Goal: Information Seeking & Learning: Learn about a topic

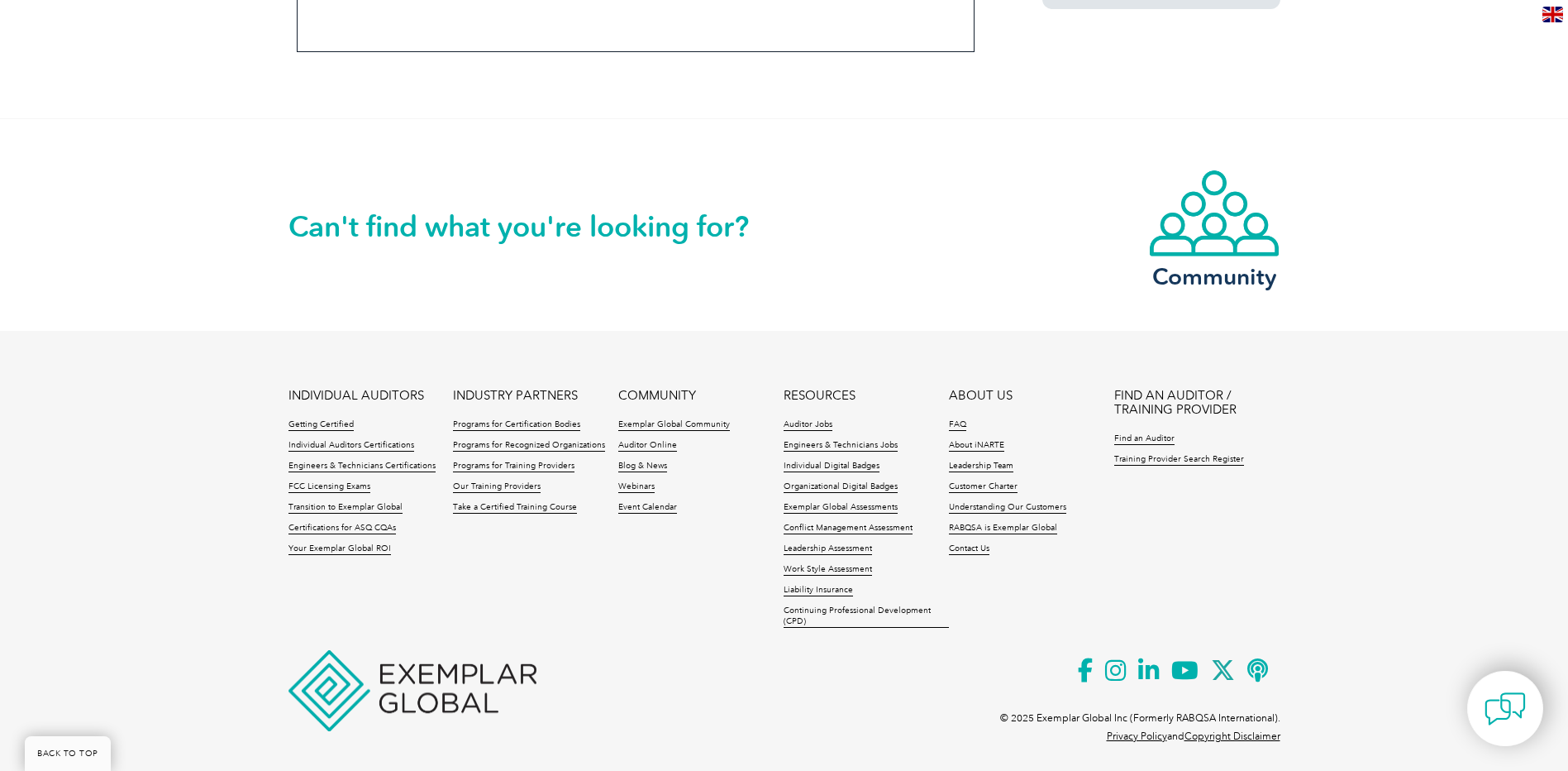
scroll to position [1371, 0]
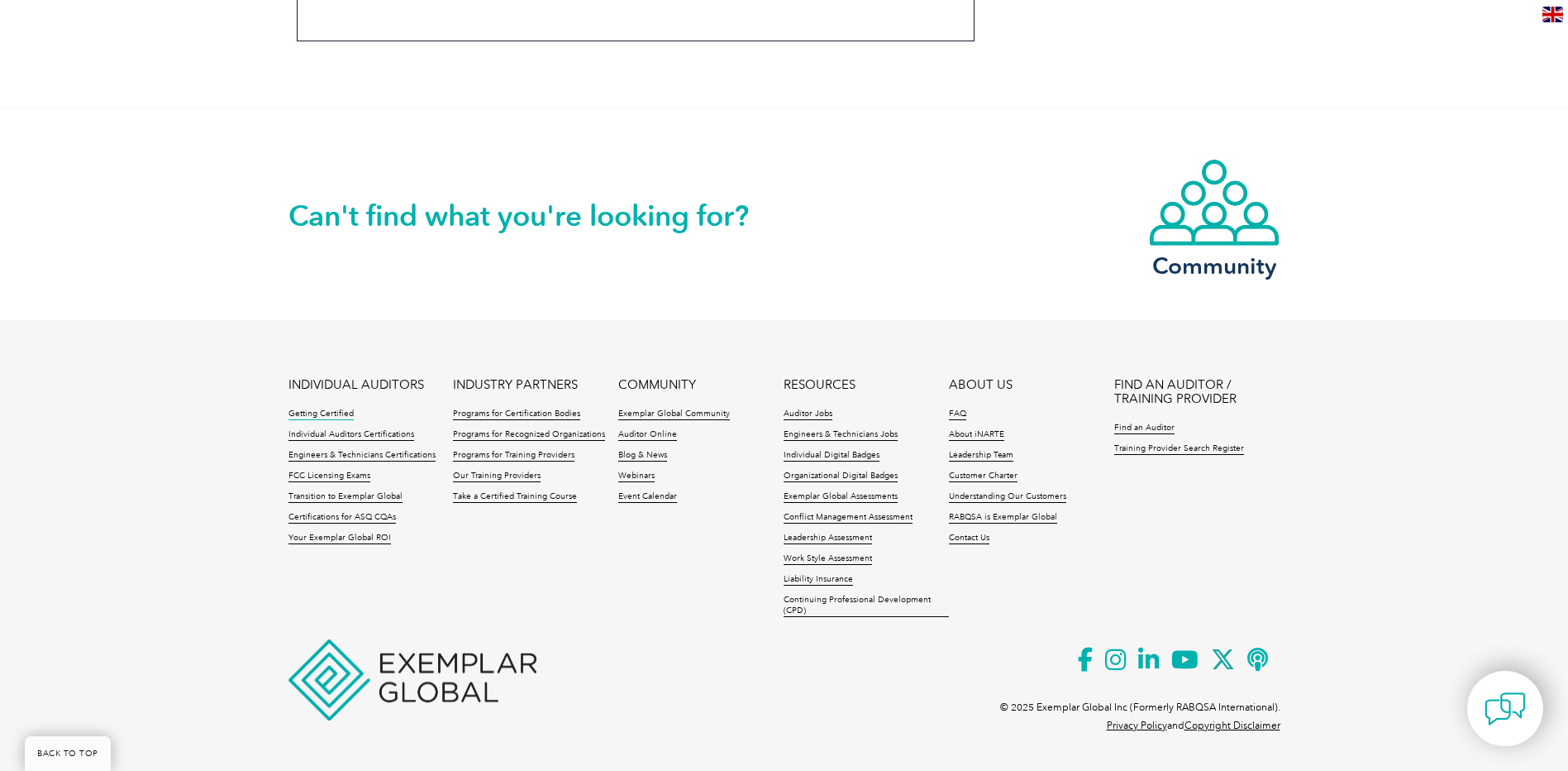
click at [343, 414] on link "Getting Certified" at bounding box center [322, 414] width 66 height 12
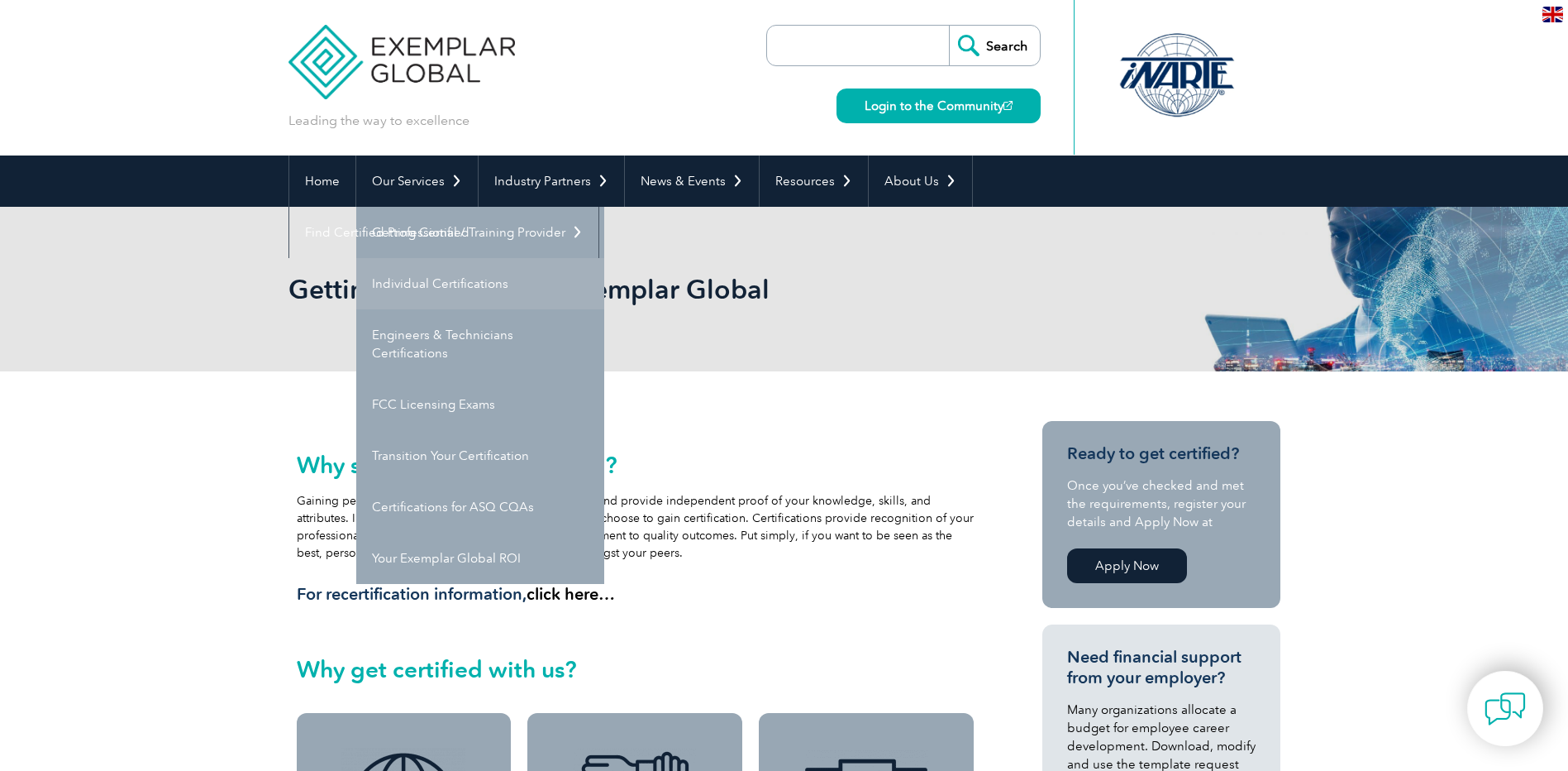
click at [407, 289] on link "Individual Certifications" at bounding box center [480, 283] width 248 height 51
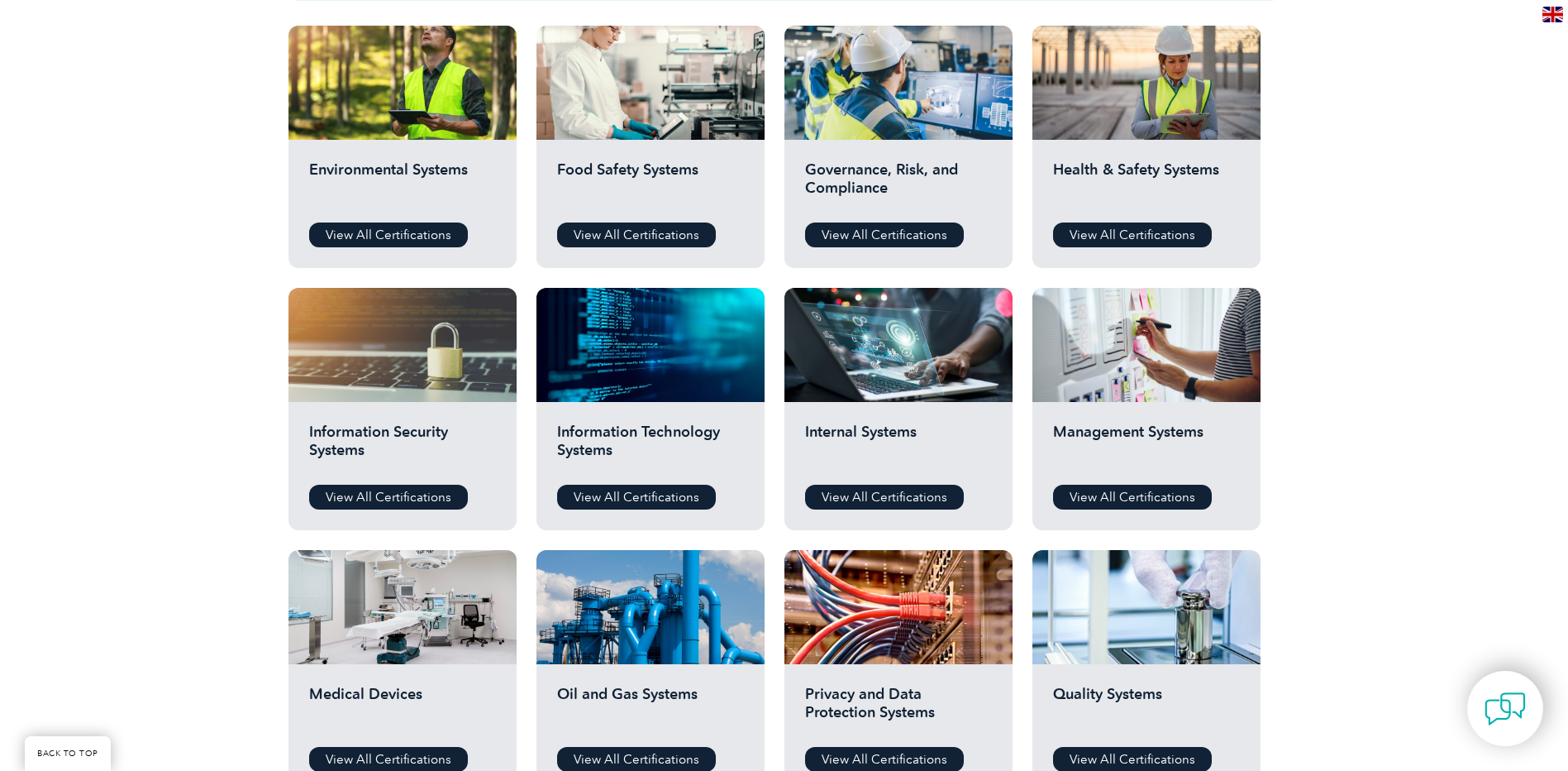
scroll to position [827, 0]
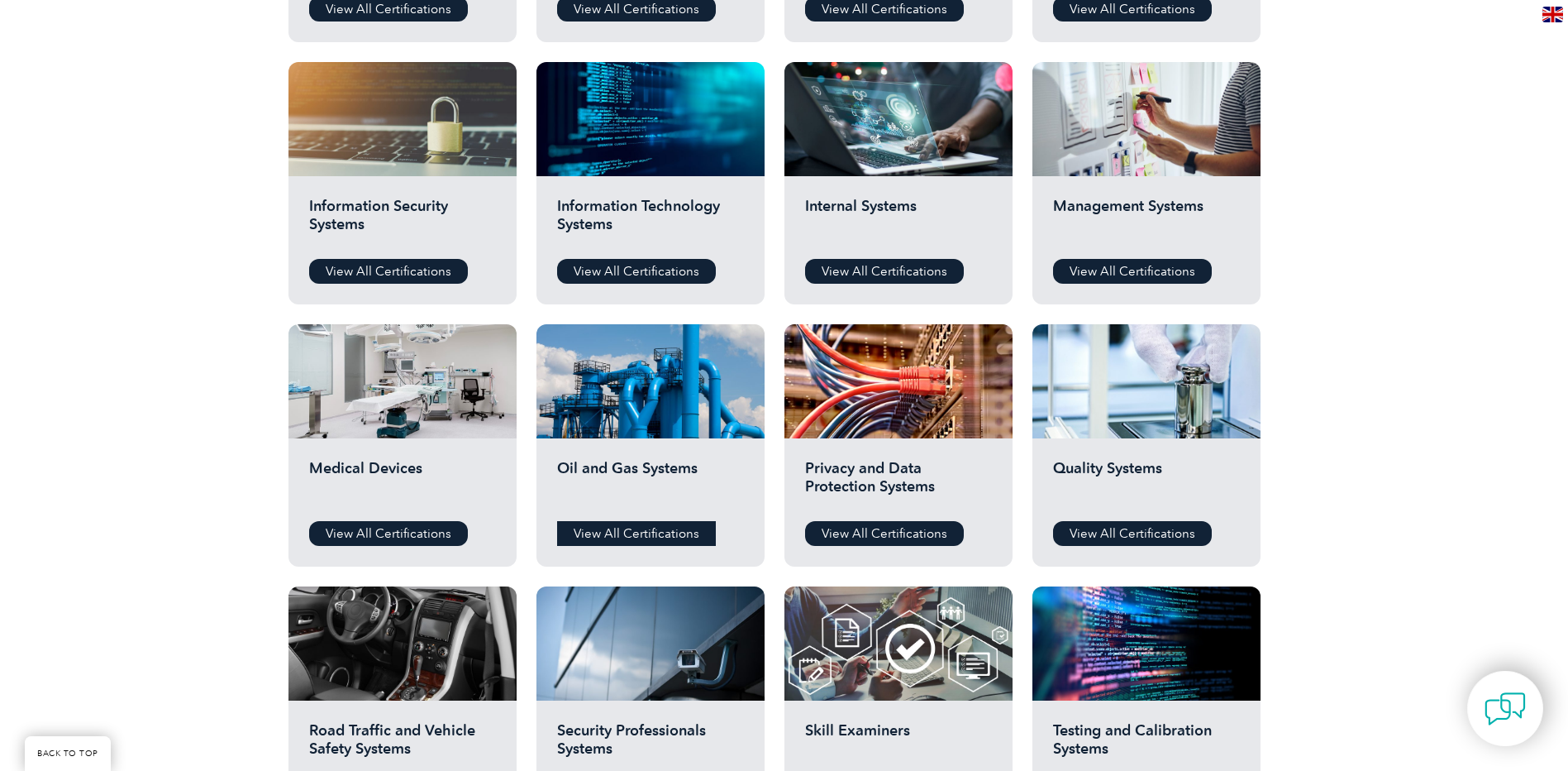
click at [669, 532] on link "View All Certifications" at bounding box center [637, 533] width 159 height 25
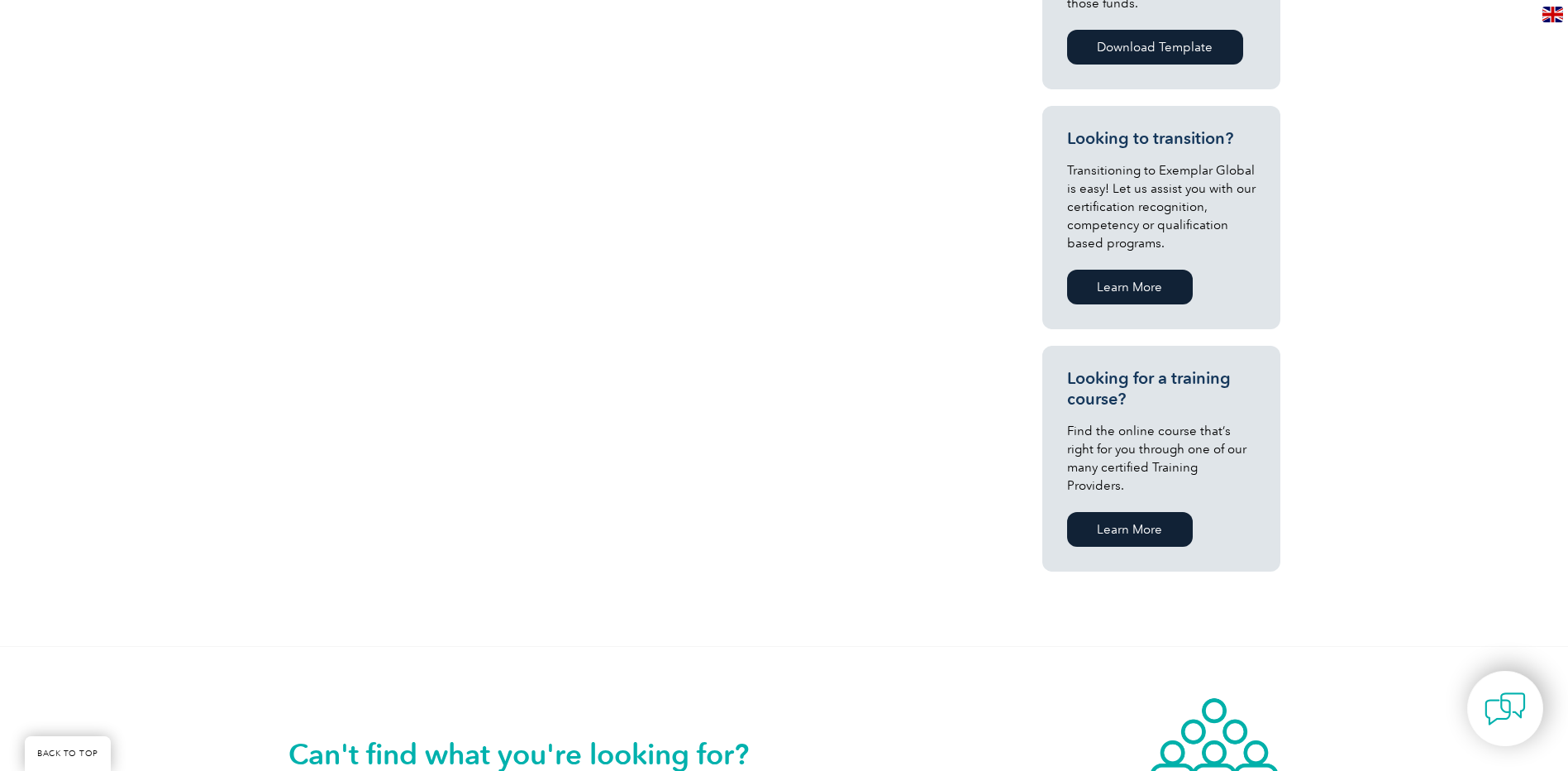
scroll to position [496, 0]
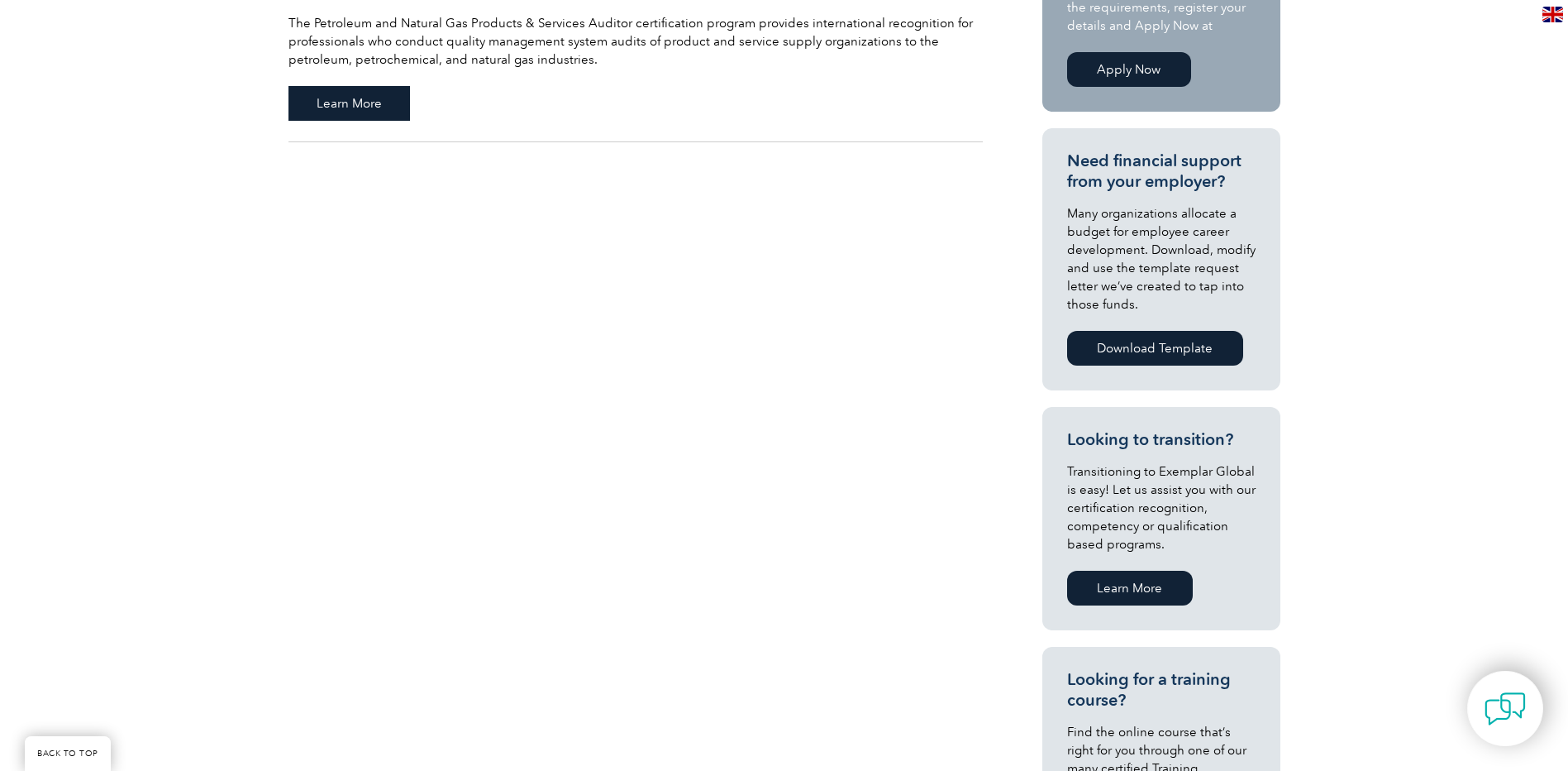
click at [370, 103] on span "Learn More" at bounding box center [349, 103] width 121 height 35
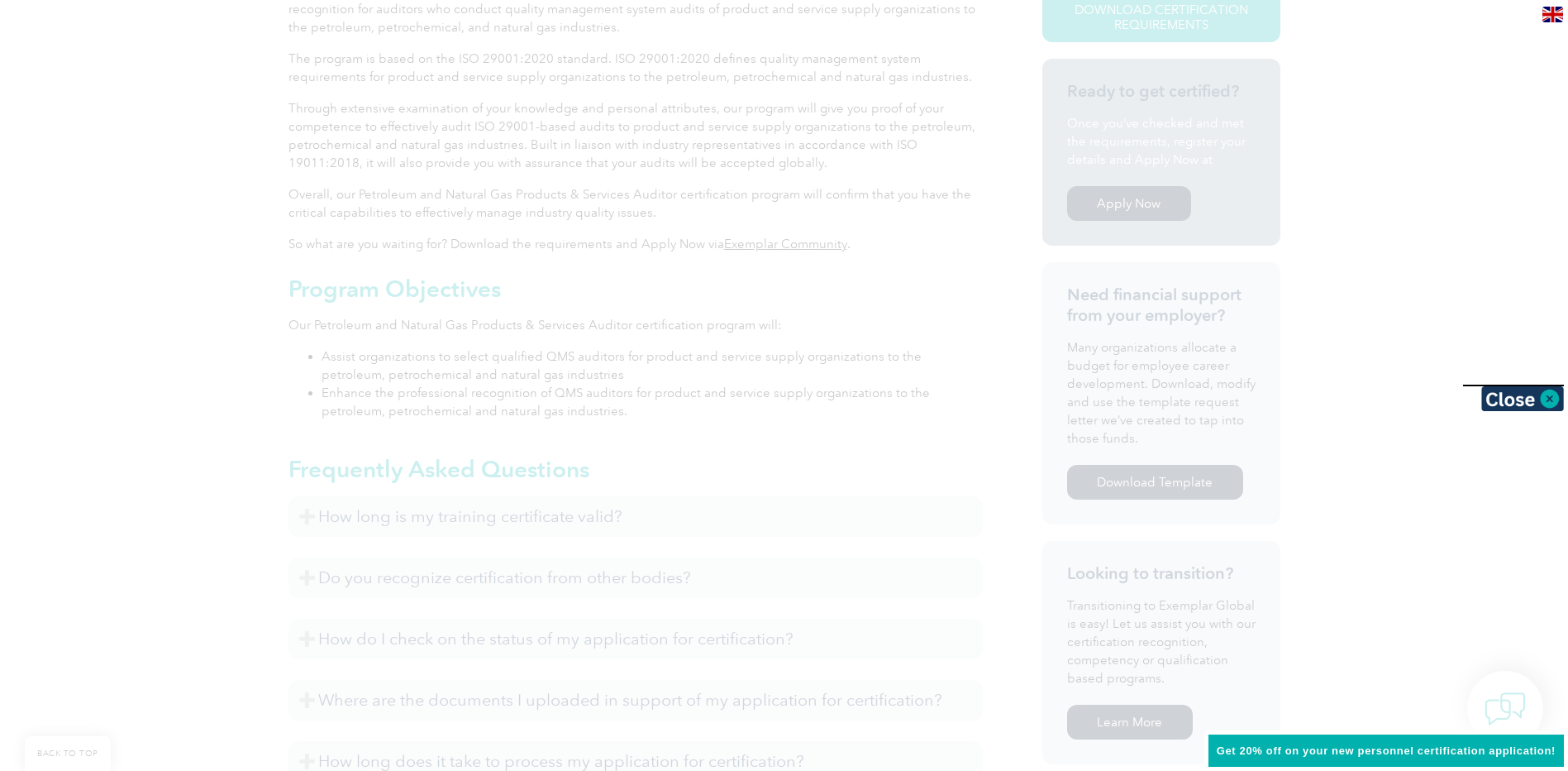
scroll to position [563, 0]
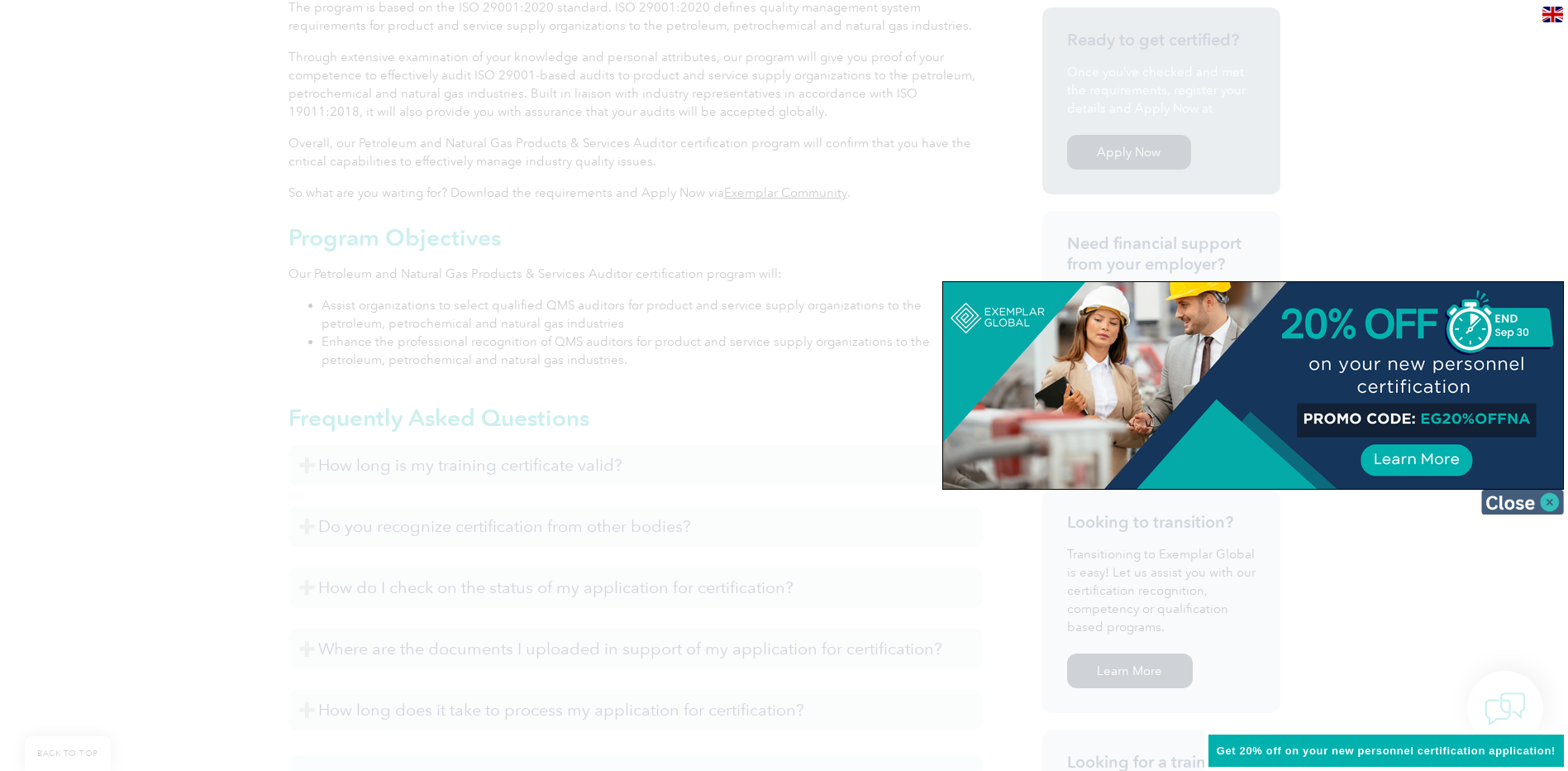
click at [1544, 505] on img at bounding box center [1522, 501] width 83 height 25
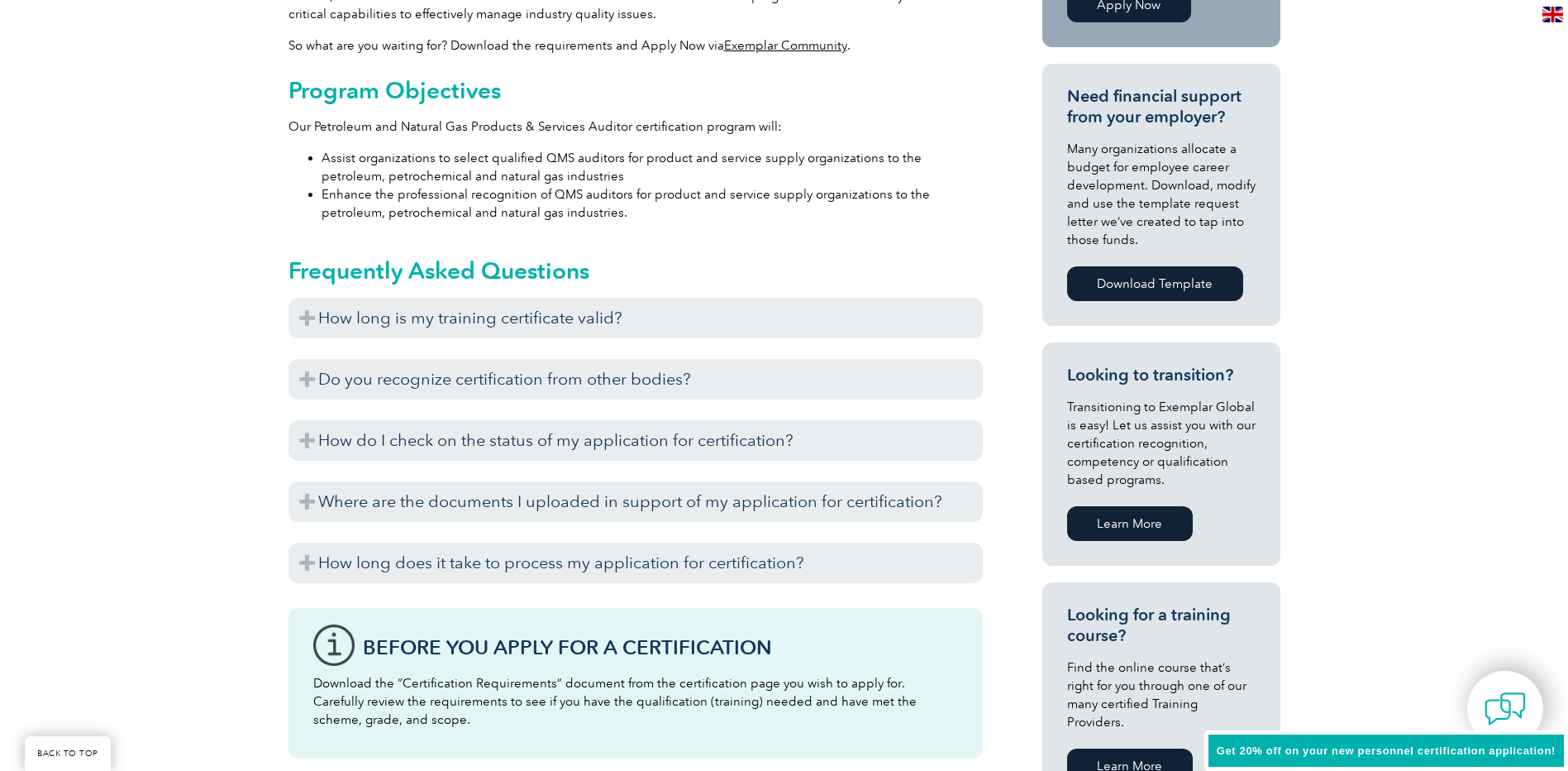
scroll to position [728, 0]
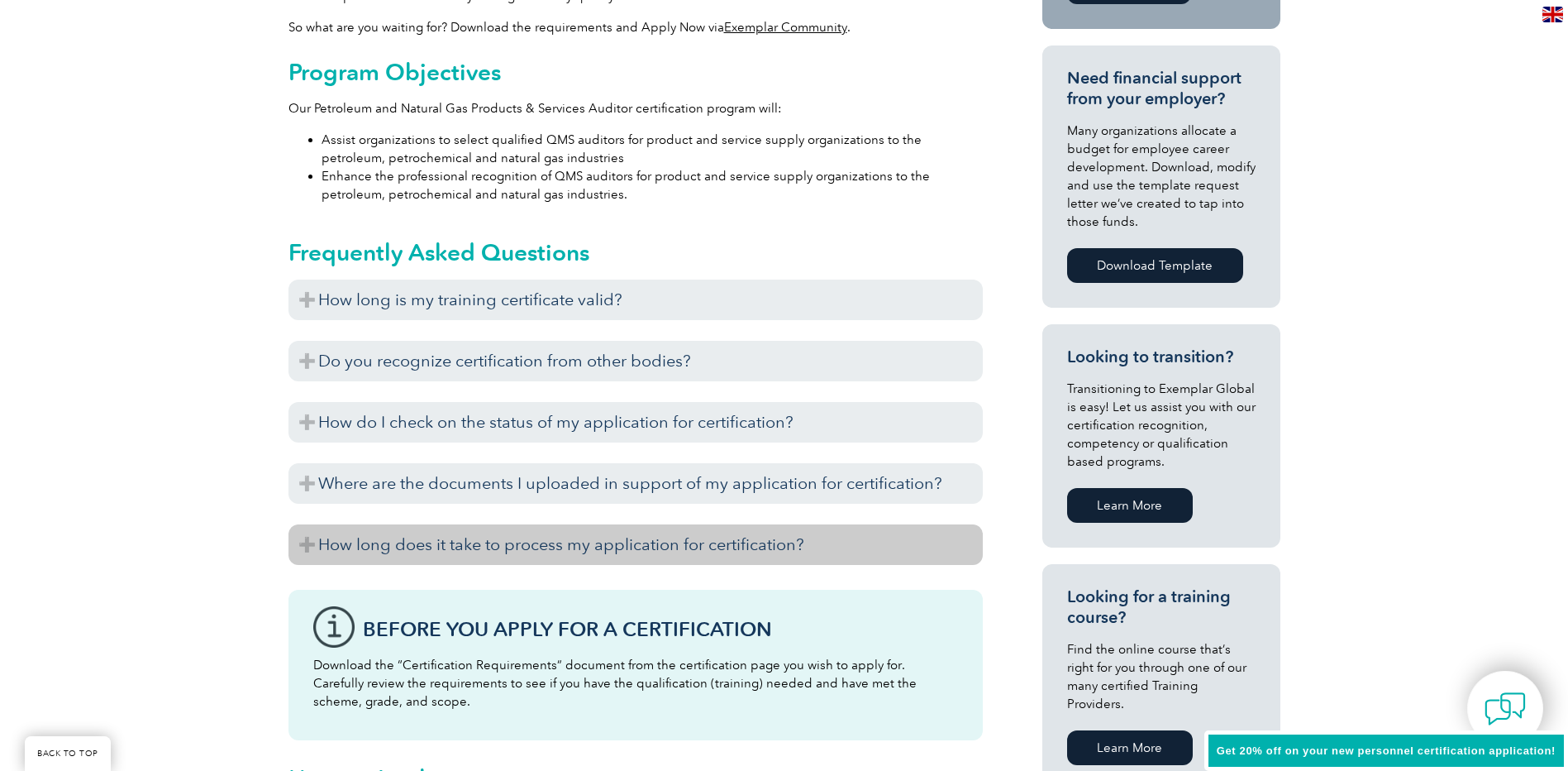
click at [315, 540] on h3 "How long does it take to process my application for certification?" at bounding box center [636, 544] width 694 height 40
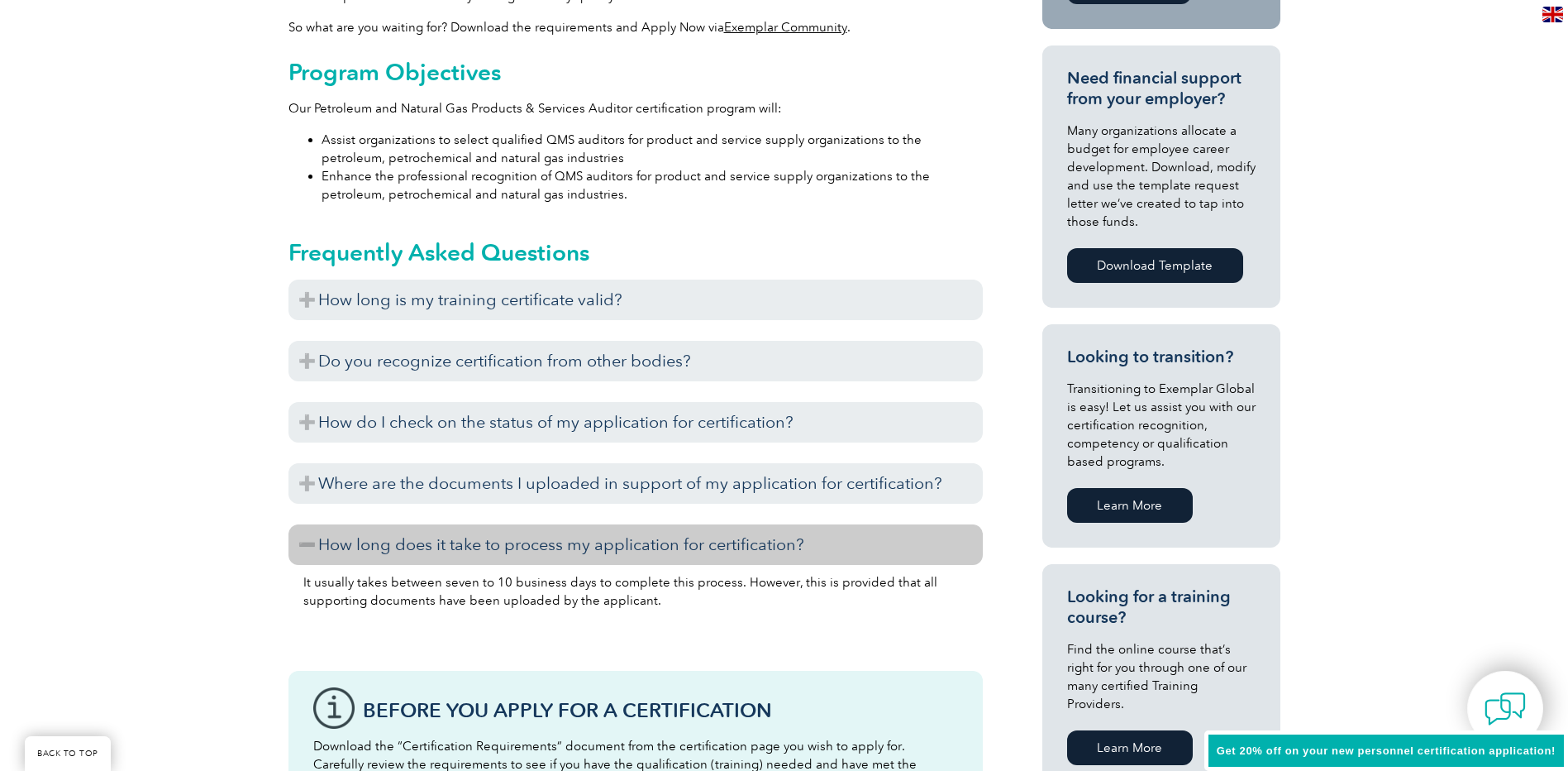
click at [313, 542] on h3 "How long does it take to process my application for certification?" at bounding box center [636, 544] width 694 height 40
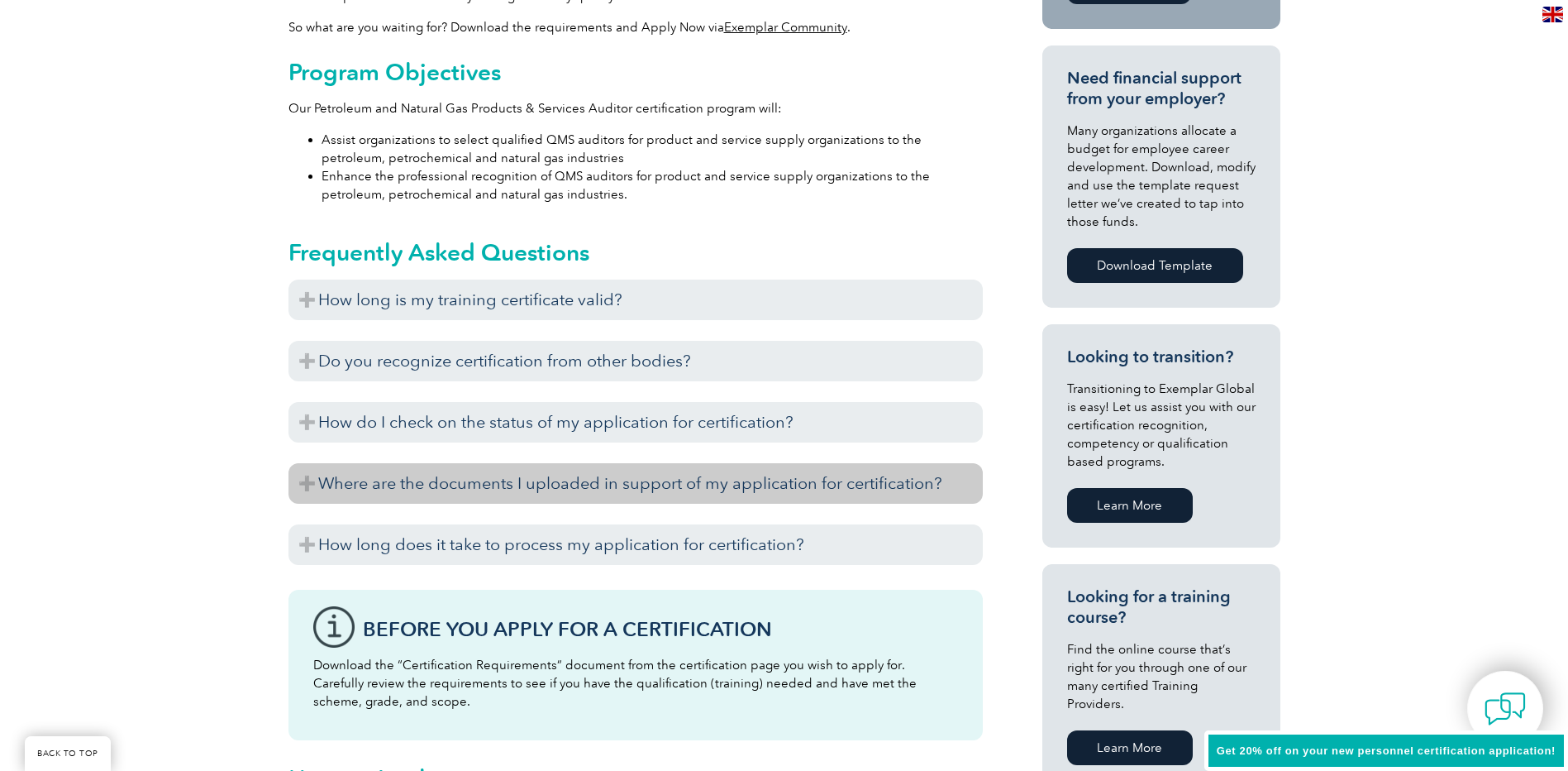
click at [300, 502] on h3 "Where are the documents I uploaded in support of my application for certificati…" at bounding box center [636, 483] width 694 height 40
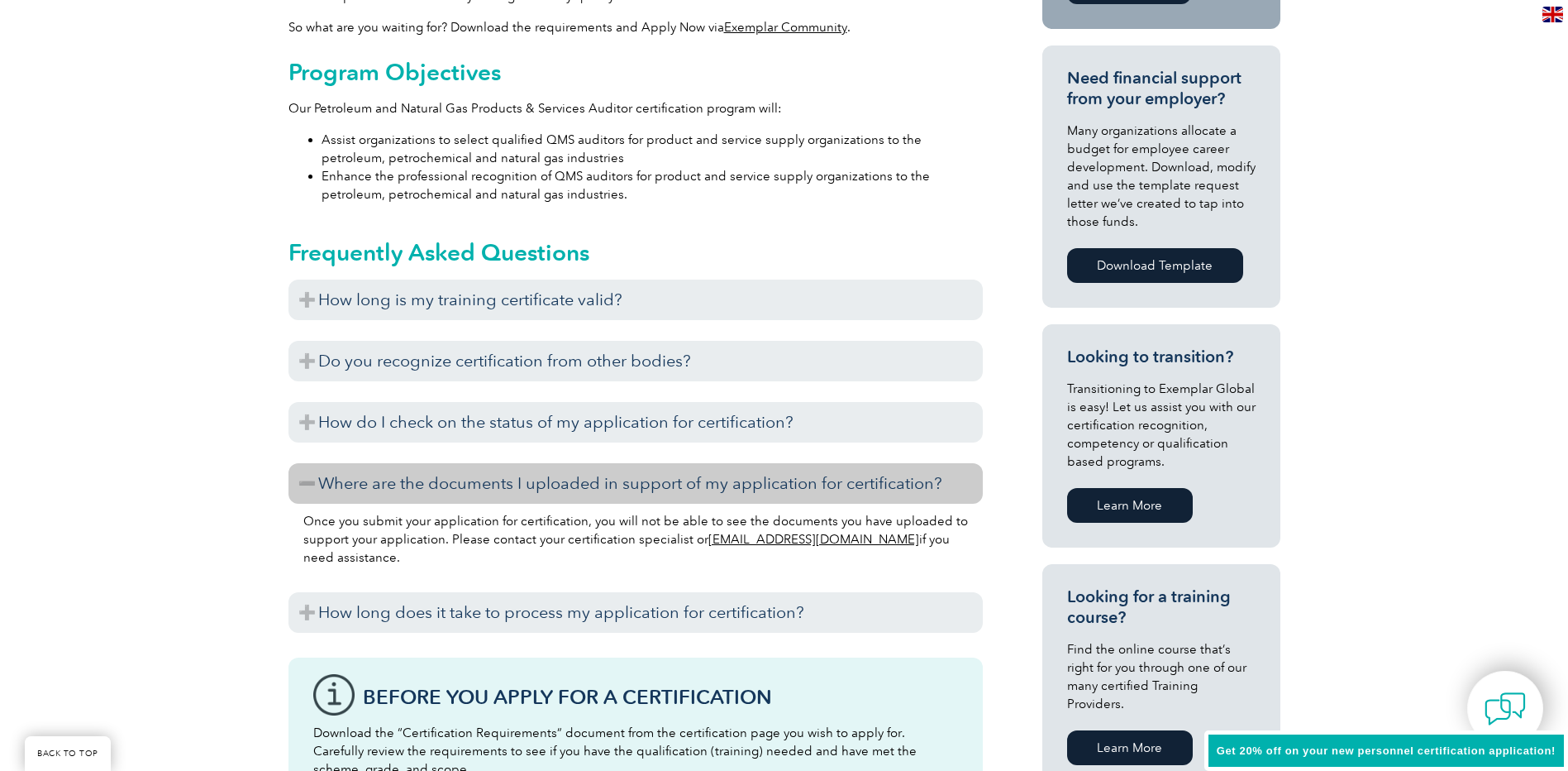
click at [300, 502] on h3 "Where are the documents I uploaded in support of my application for certificati…" at bounding box center [636, 483] width 694 height 40
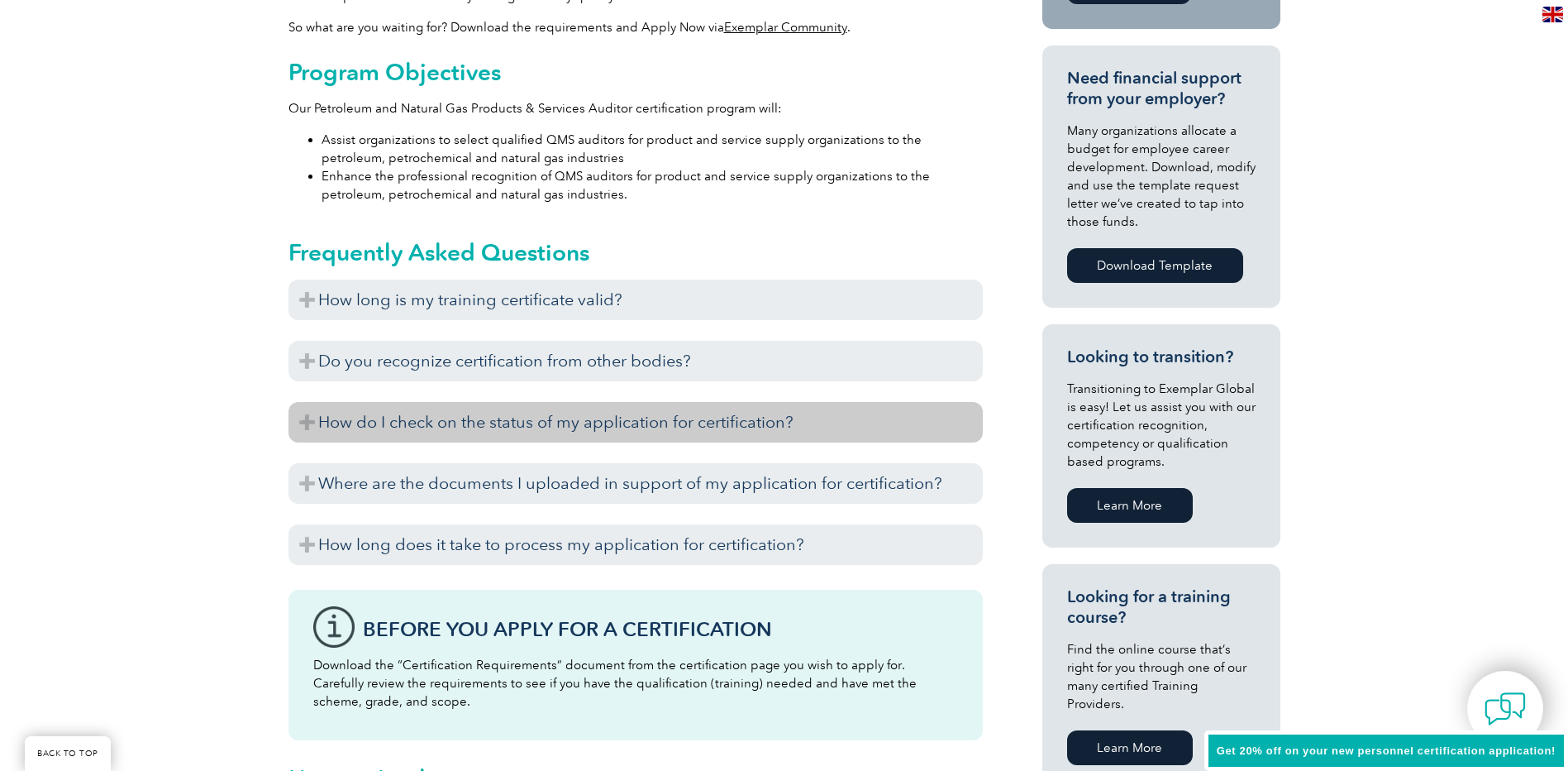
click at [297, 424] on h3 "How do I check on the status of my application for certification?" at bounding box center [636, 422] width 694 height 40
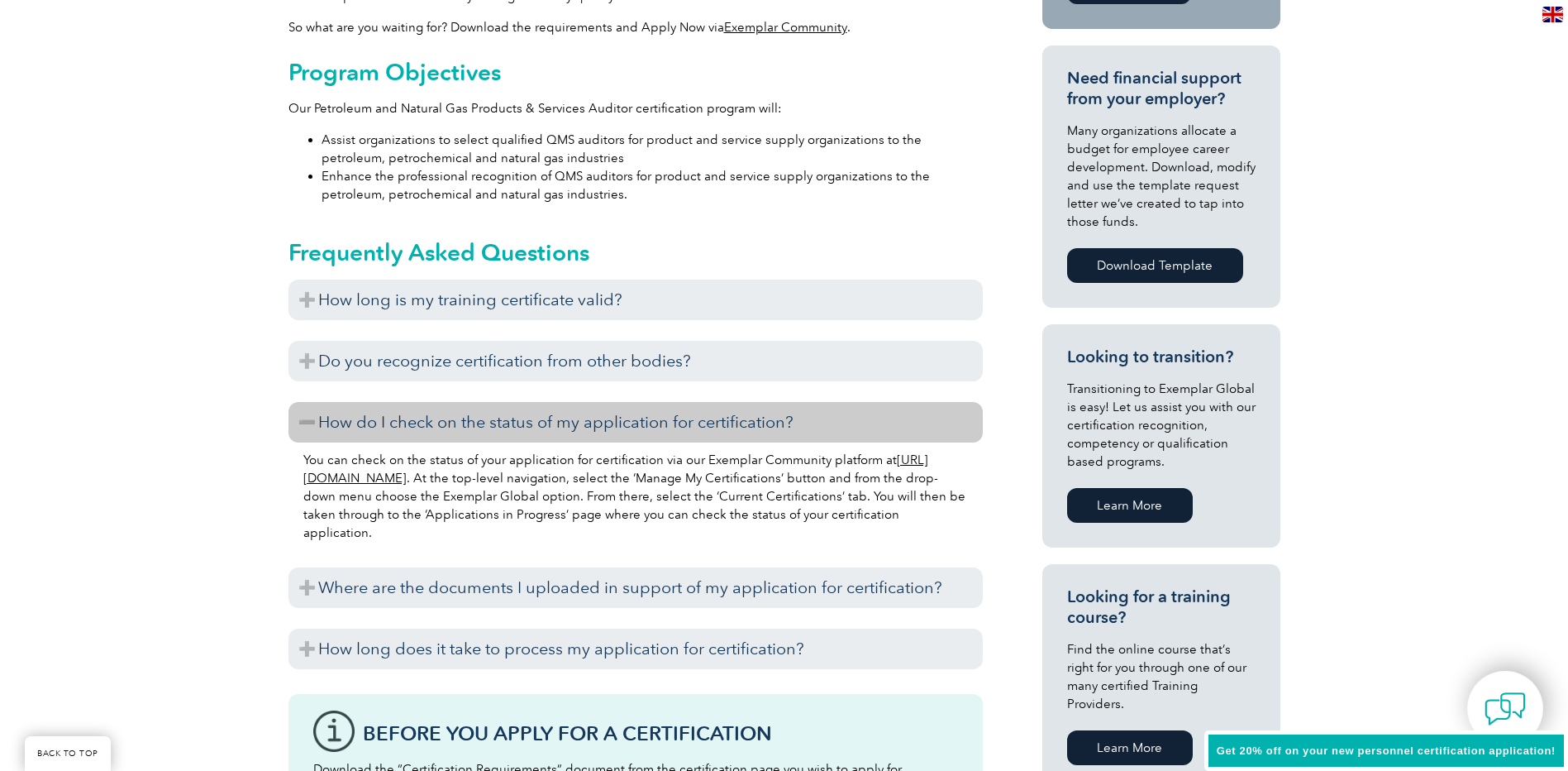
click at [297, 424] on h3 "How do I check on the status of my application for certification?" at bounding box center [636, 422] width 694 height 40
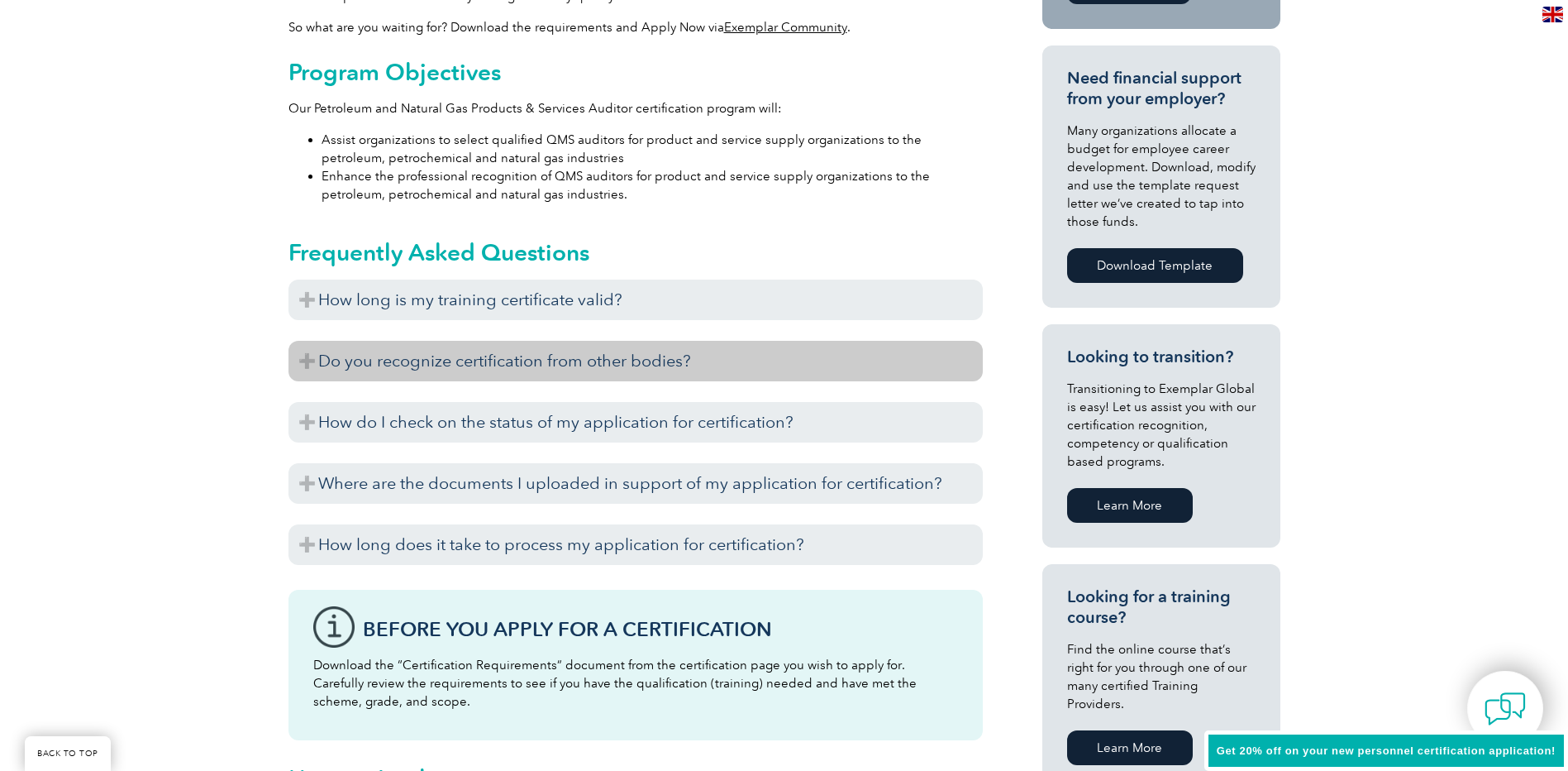
click at [308, 360] on h3 "Do you recognize certification from other bodies?" at bounding box center [636, 361] width 694 height 40
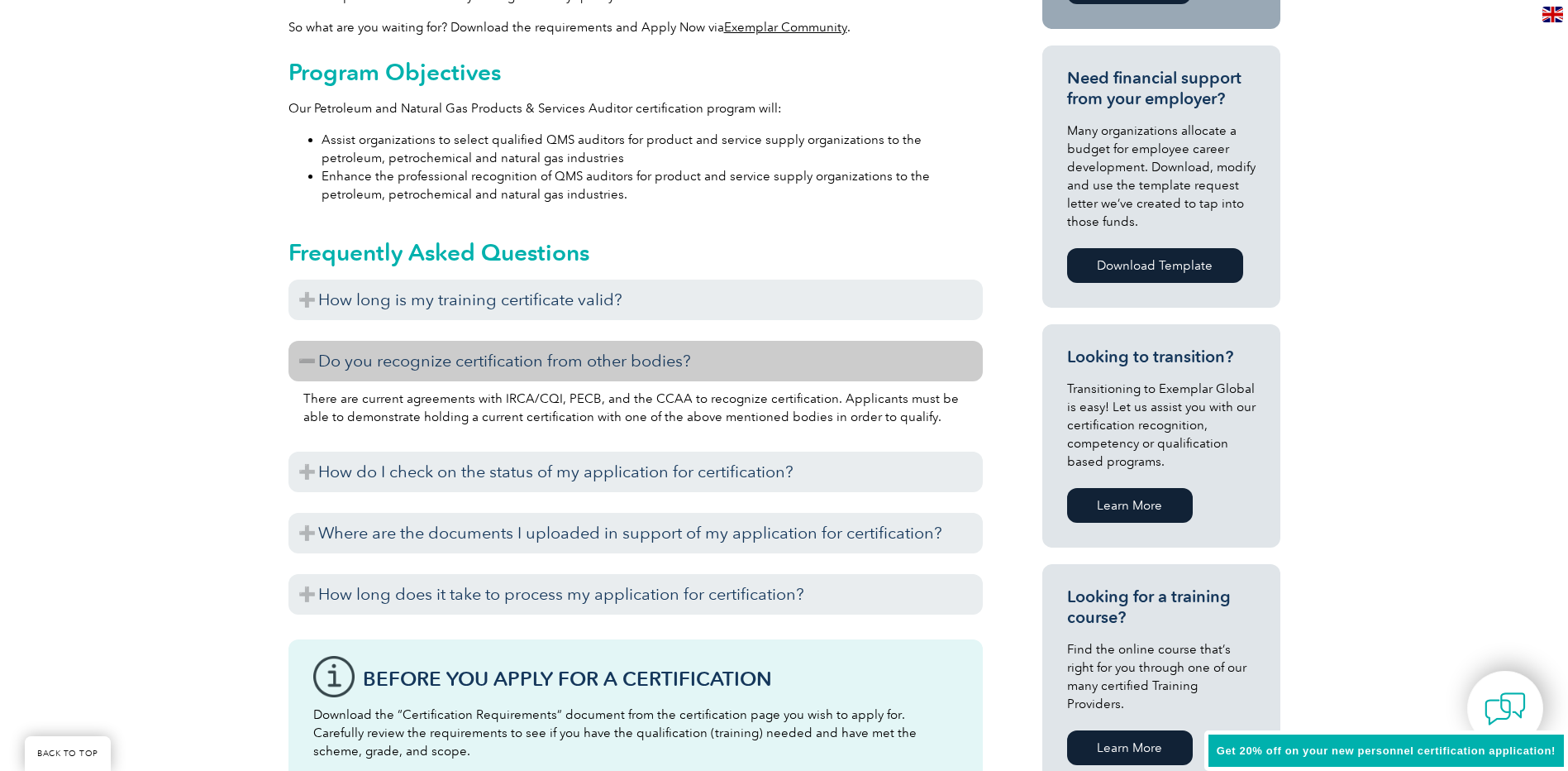
click at [308, 360] on h3 "Do you recognize certification from other bodies?" at bounding box center [636, 361] width 694 height 40
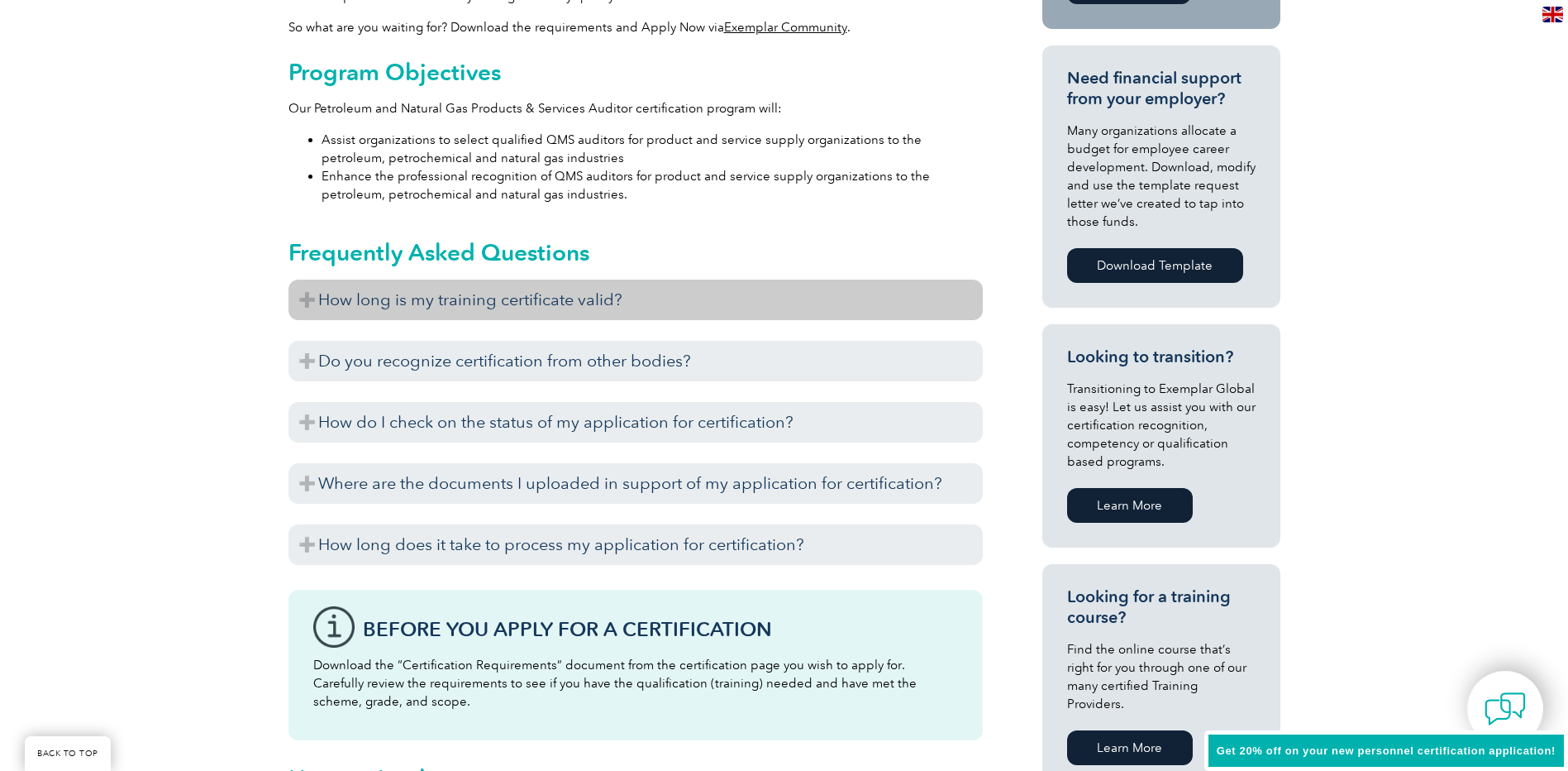
click at [302, 315] on h3 "How long is my training certificate valid?" at bounding box center [636, 300] width 694 height 40
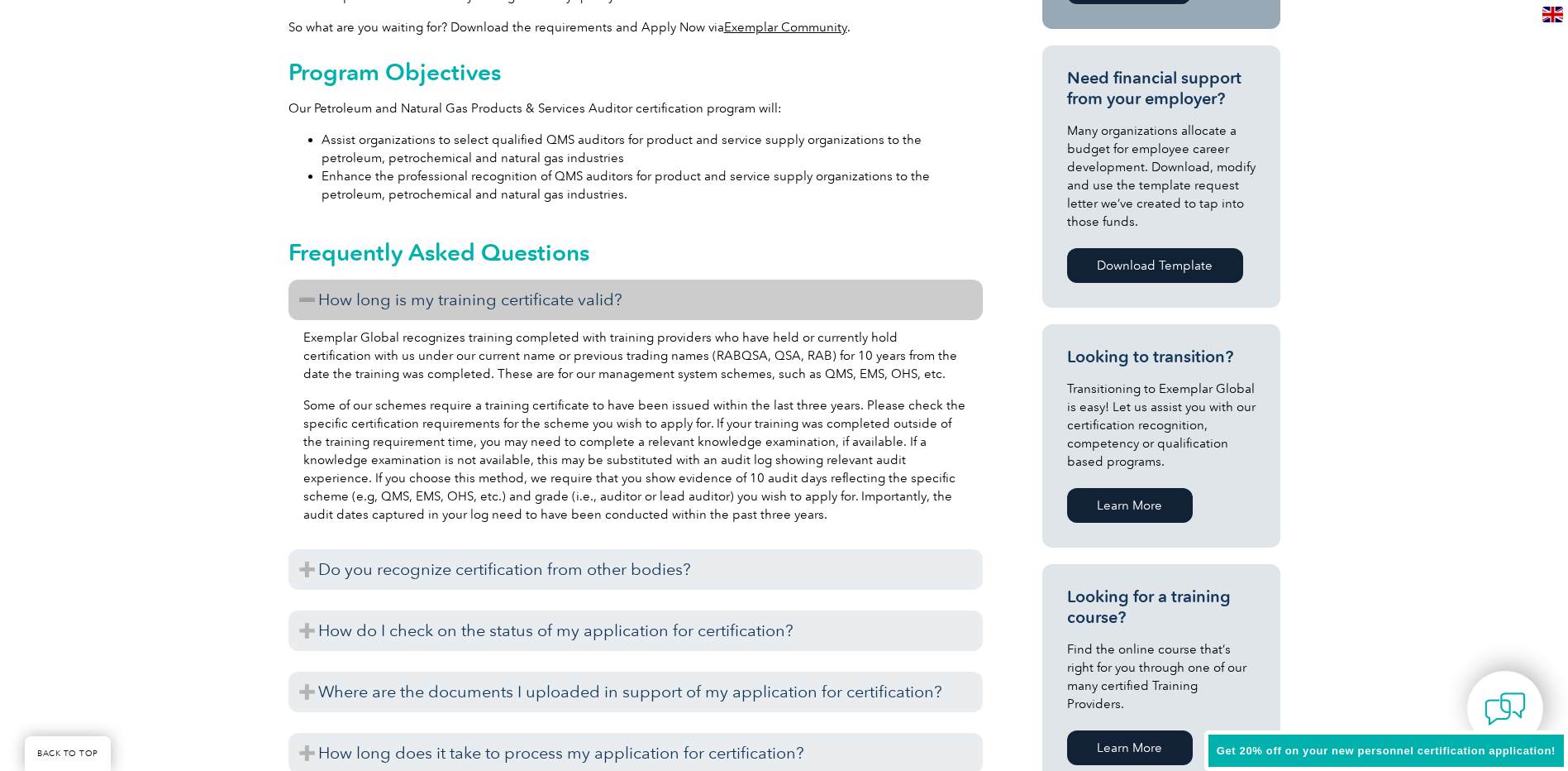
click at [311, 300] on h3 "How long is my training certificate valid?" at bounding box center [636, 300] width 694 height 40
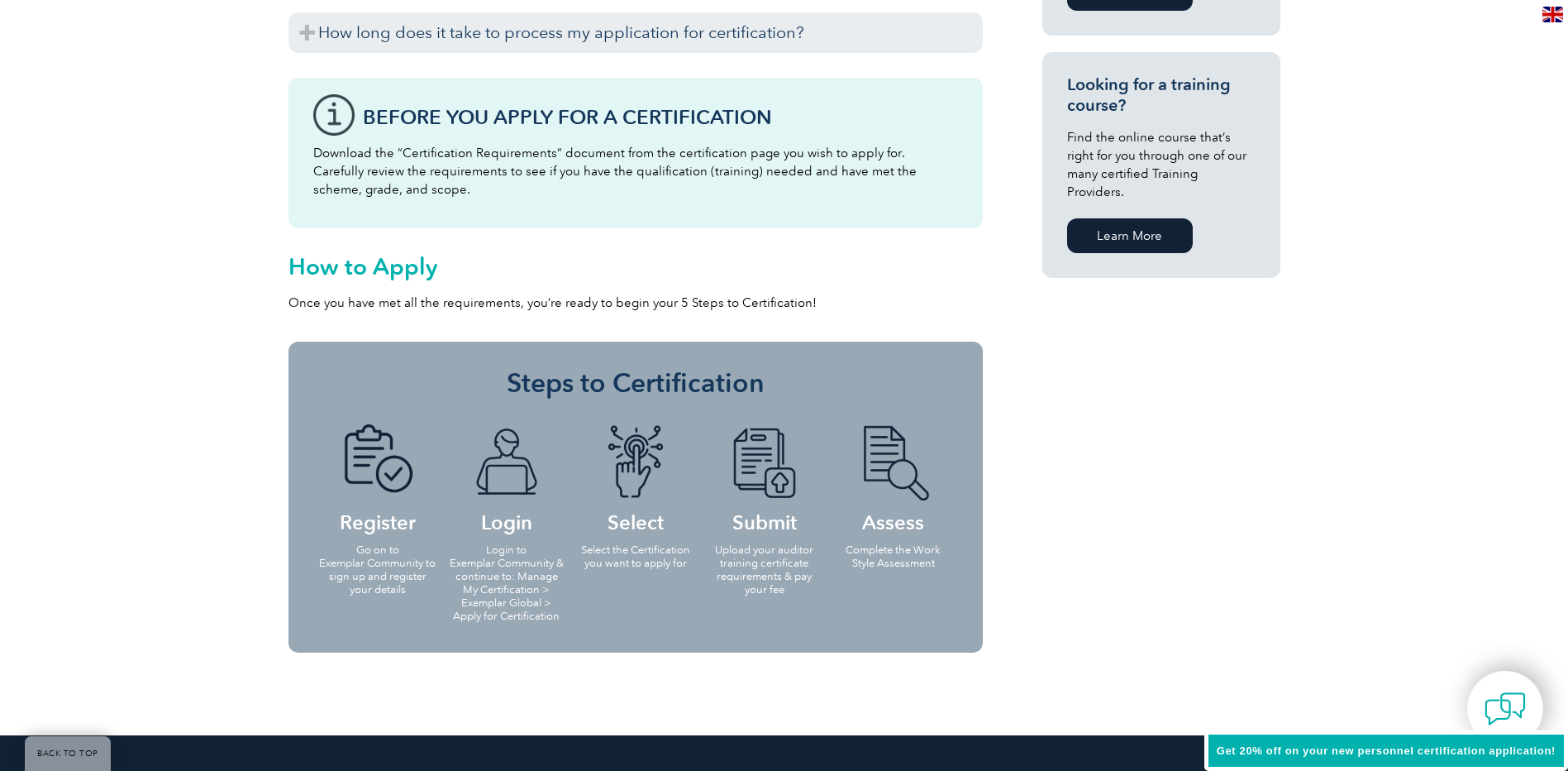
scroll to position [1225, 0]
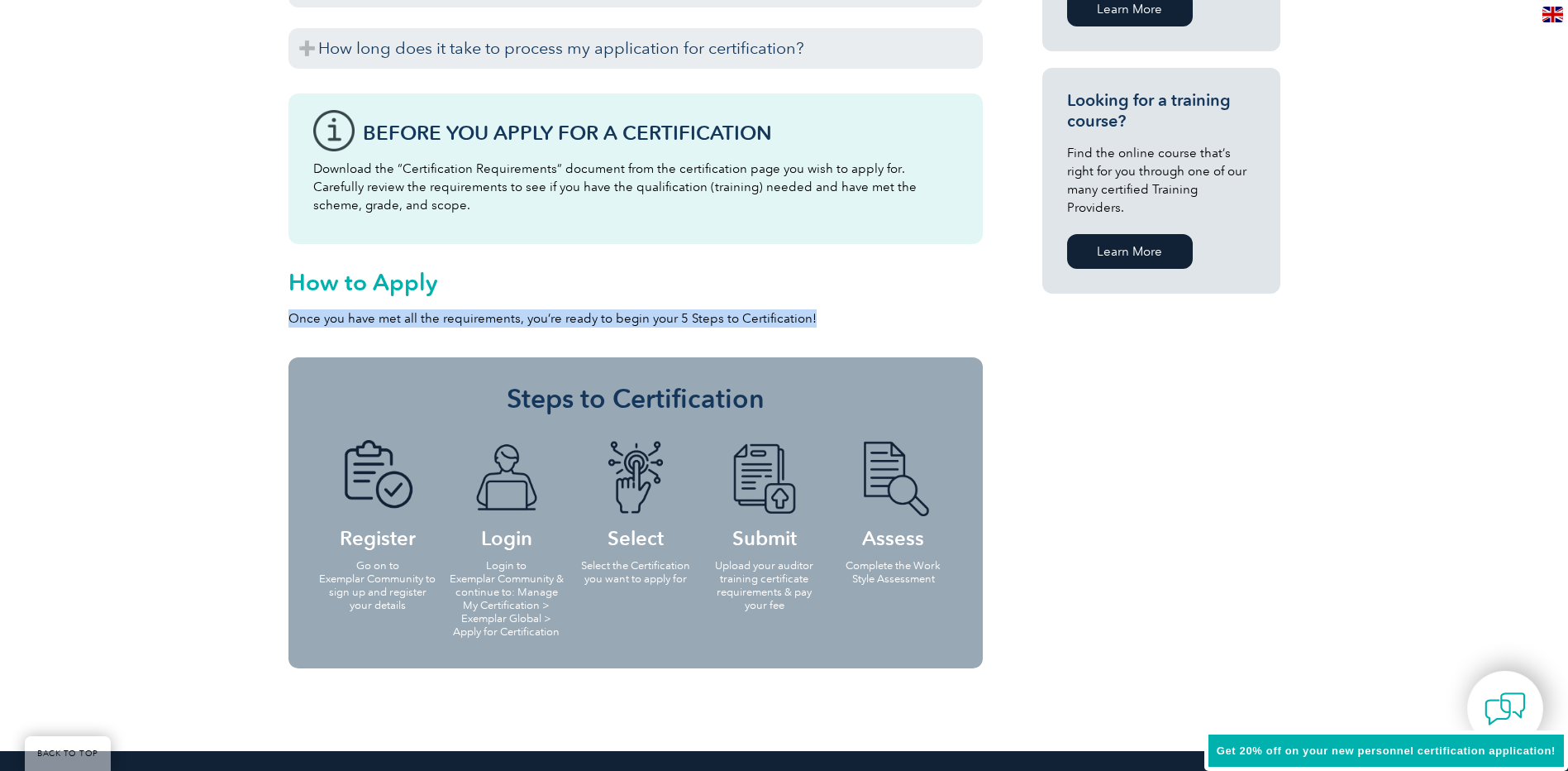
drag, startPoint x: 810, startPoint y: 314, endPoint x: 290, endPoint y: 301, distance: 520.2
click at [290, 301] on div "How to Apply Once you have met all the requirements, you’re ready to begin your…" at bounding box center [636, 24] width 694 height 607
click at [632, 271] on h2 "How to Apply" at bounding box center [636, 282] width 694 height 26
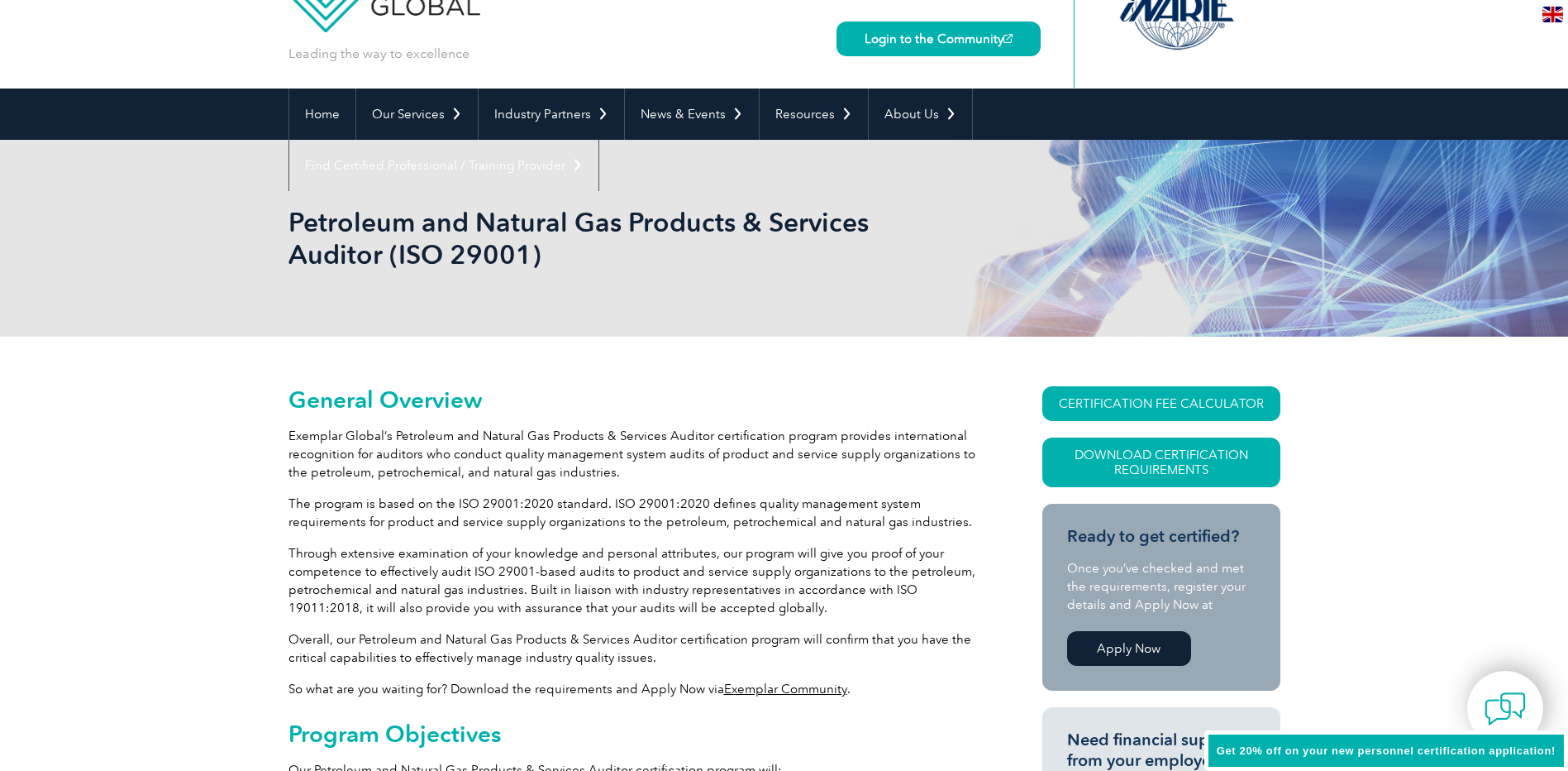
scroll to position [0, 0]
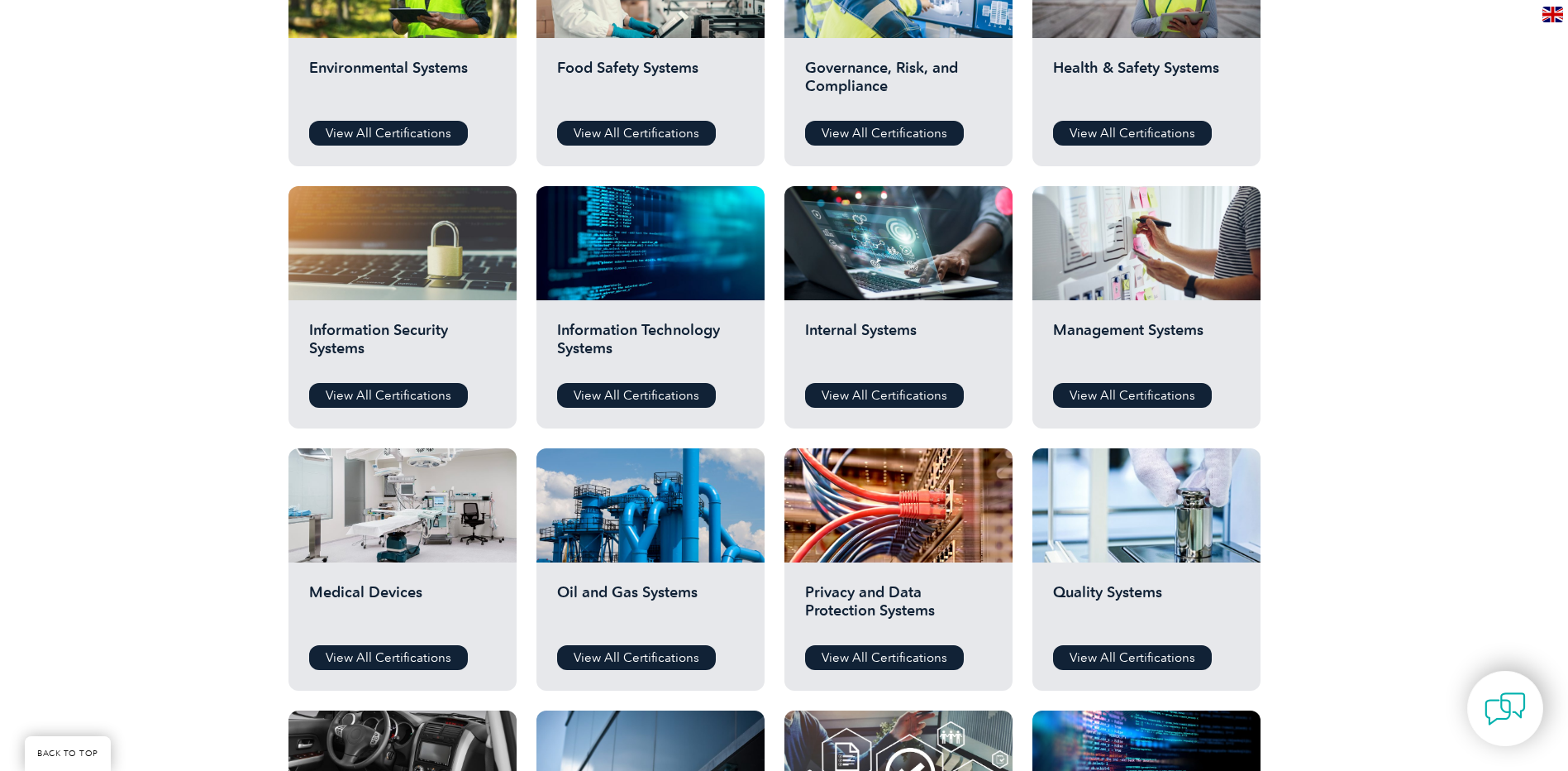
scroll to position [447, 0]
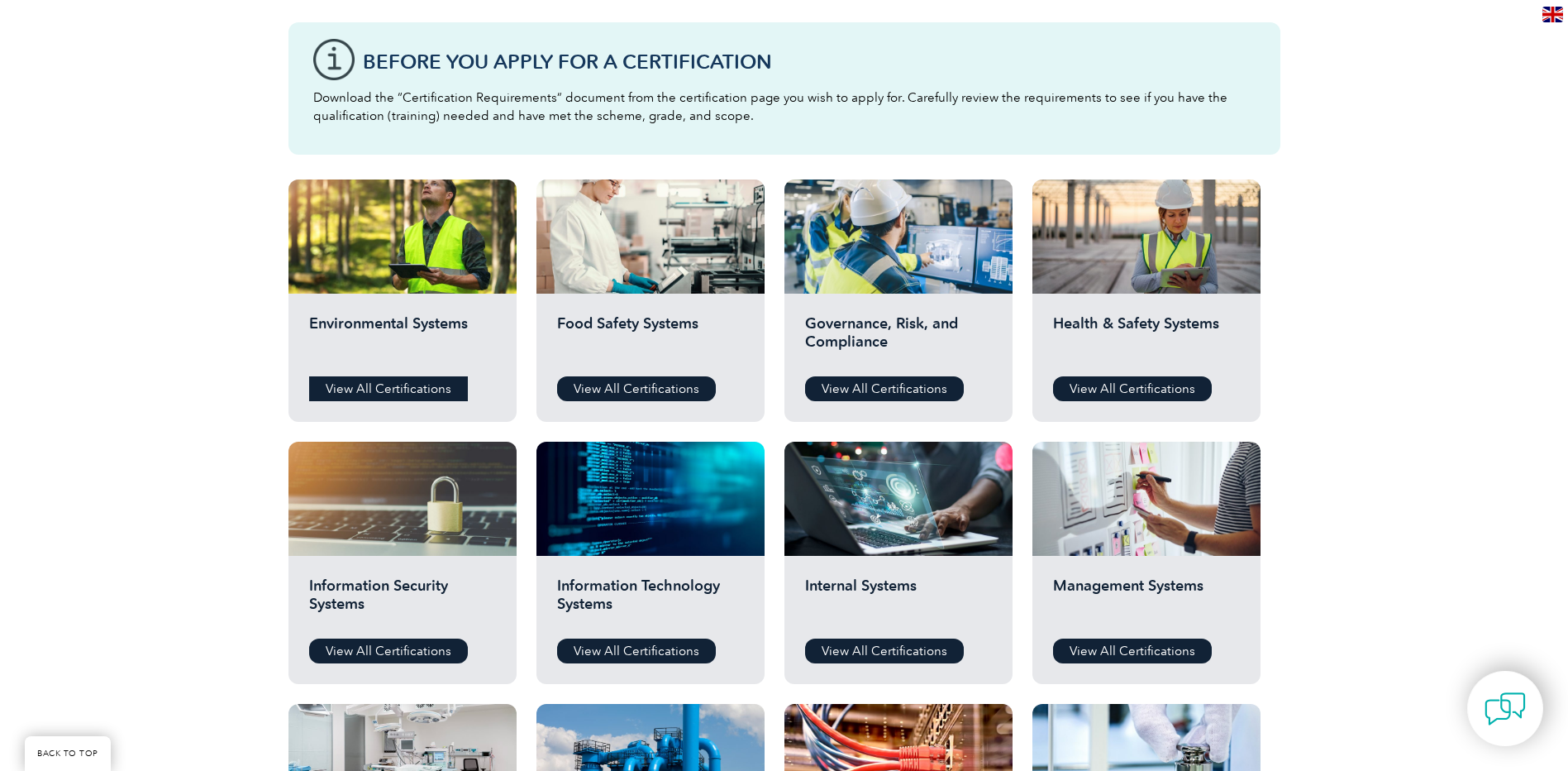
click at [369, 379] on link "View All Certifications" at bounding box center [388, 388] width 159 height 25
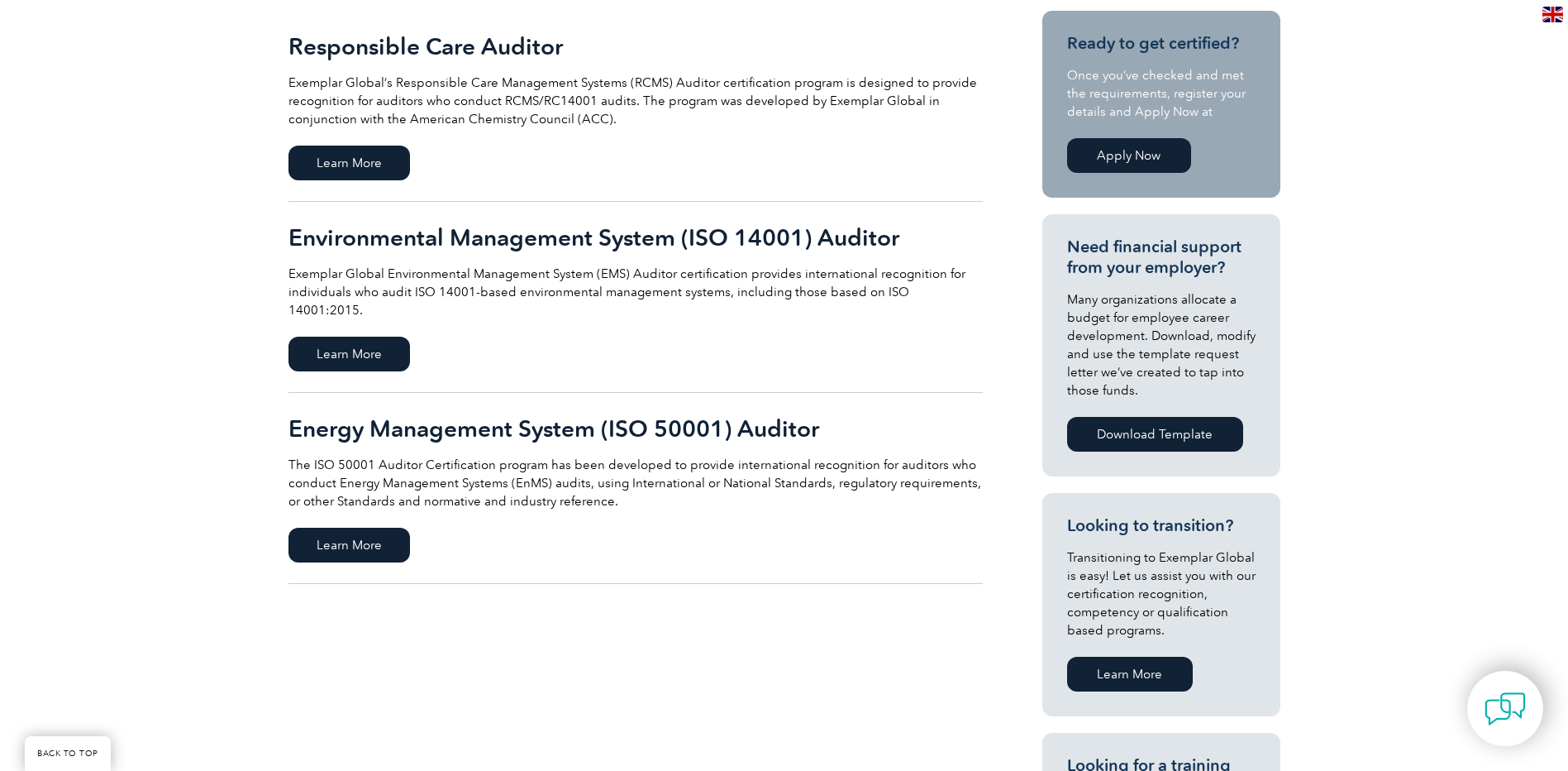
scroll to position [414, 0]
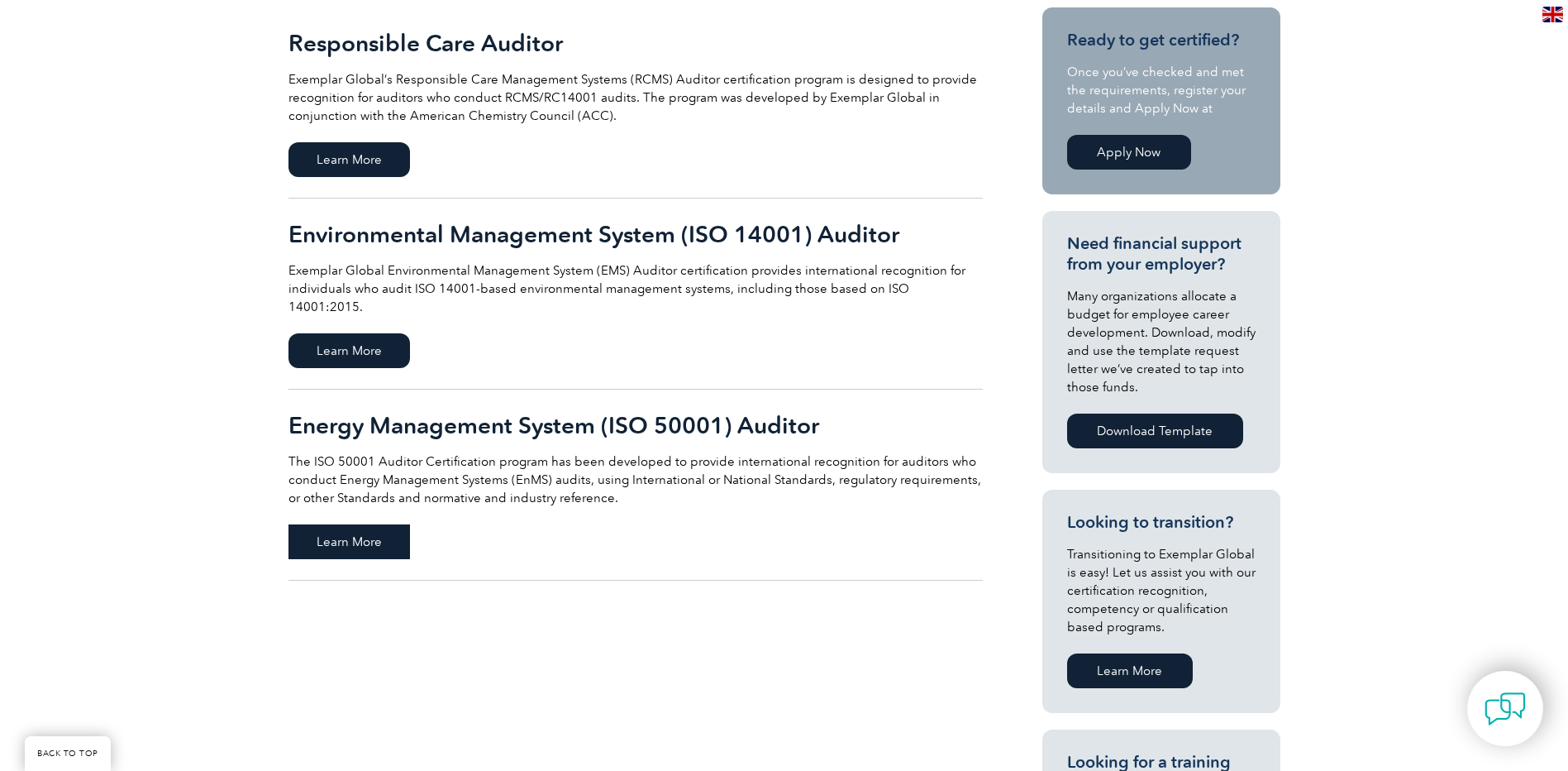
click at [398, 529] on span "Learn More" at bounding box center [349, 541] width 121 height 35
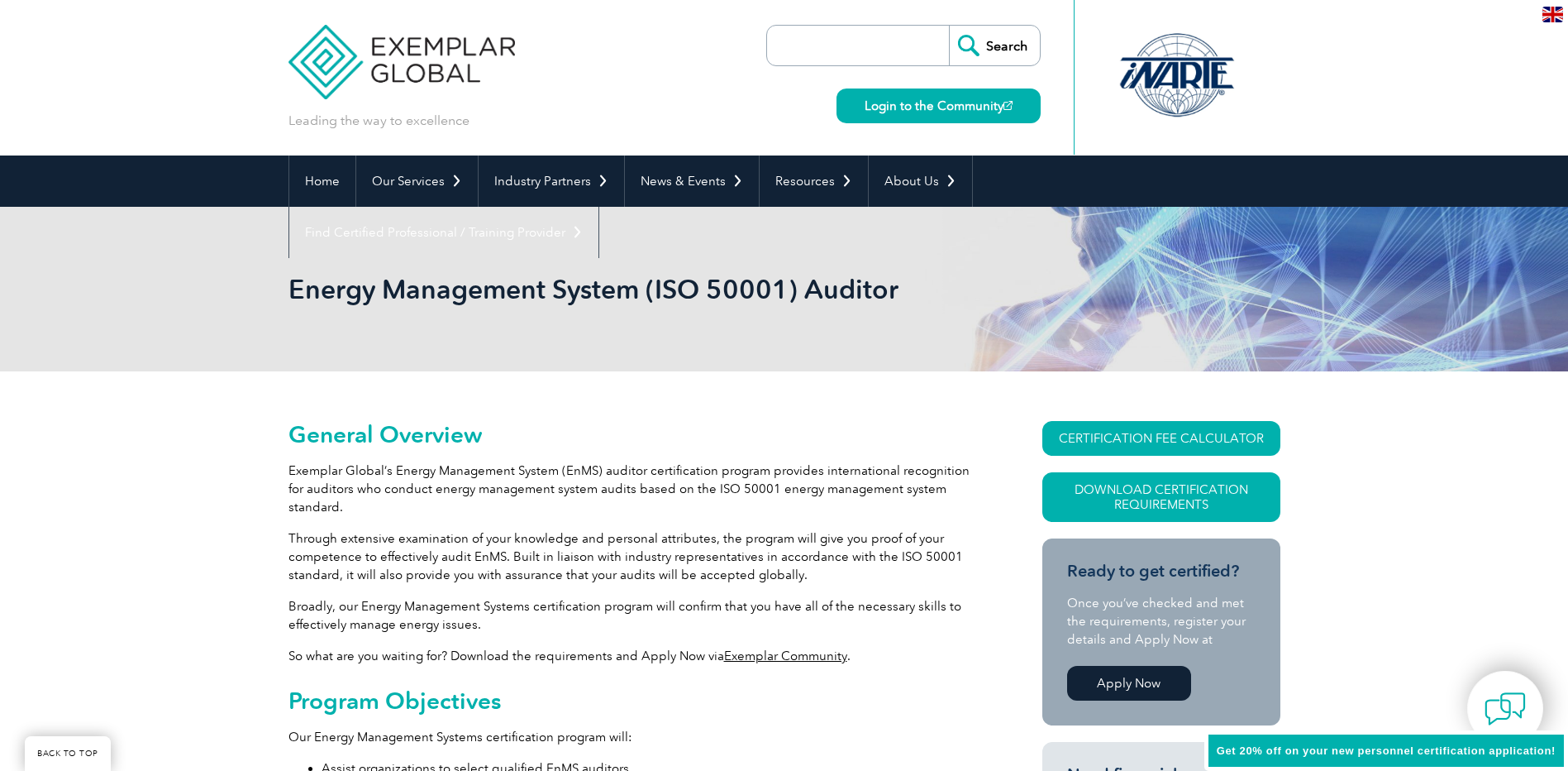
scroll to position [408, 0]
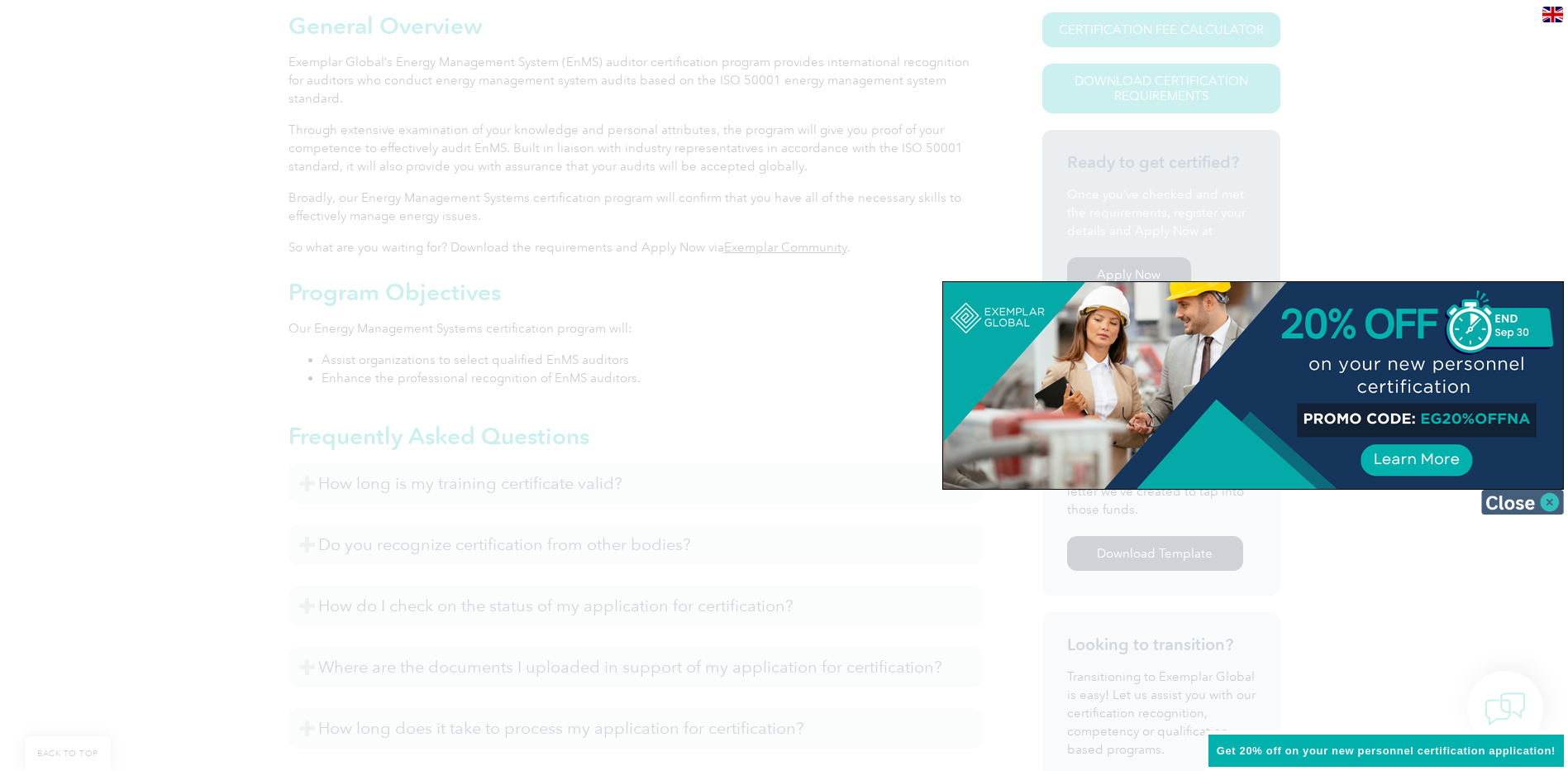
click at [1512, 495] on img at bounding box center [1522, 501] width 83 height 25
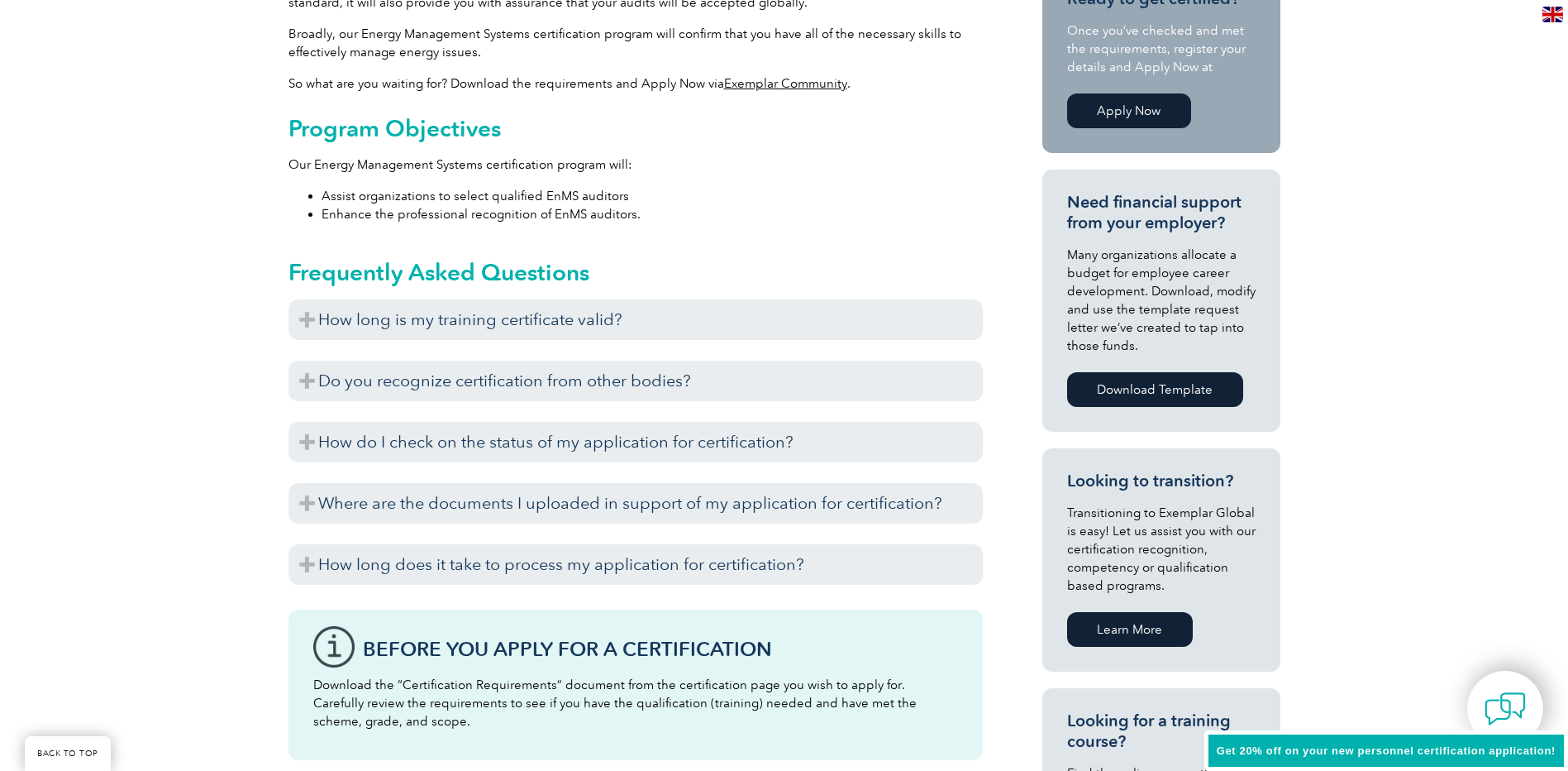
scroll to position [574, 0]
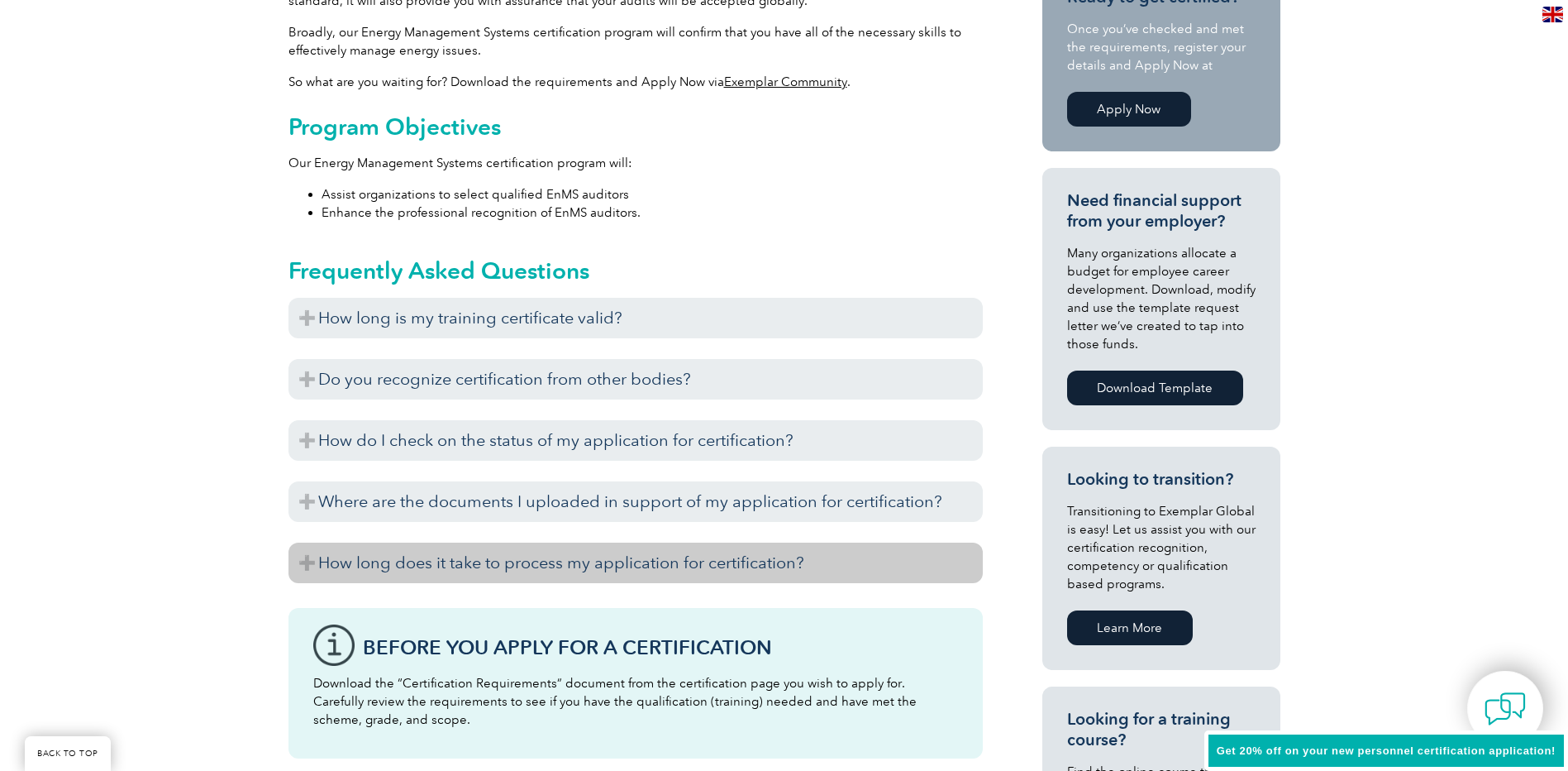
click at [313, 542] on h3 "How long does it take to process my application for certification?" at bounding box center [636, 562] width 694 height 40
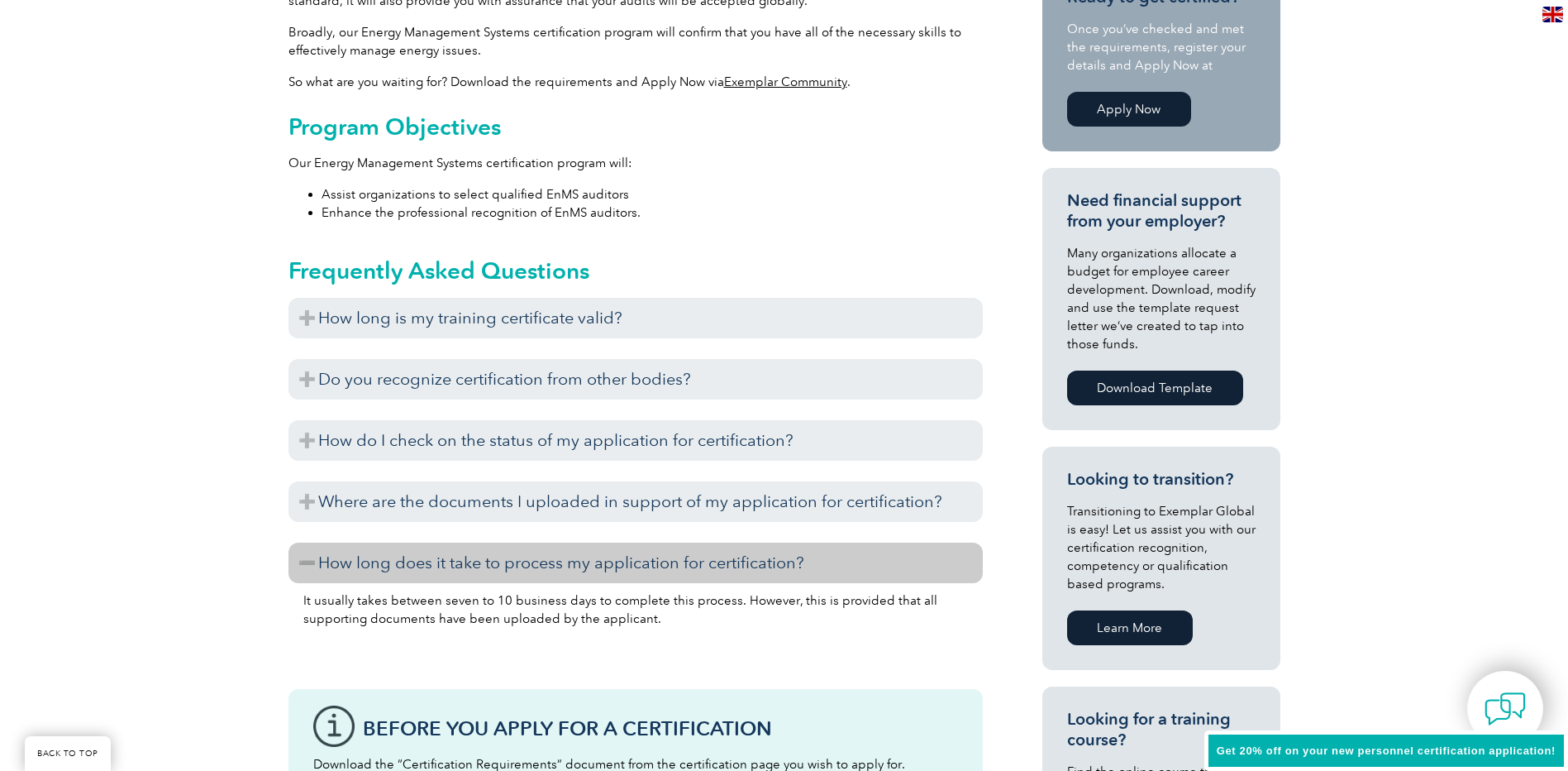
click at [313, 542] on h3 "How long does it take to process my application for certification?" at bounding box center [636, 562] width 694 height 40
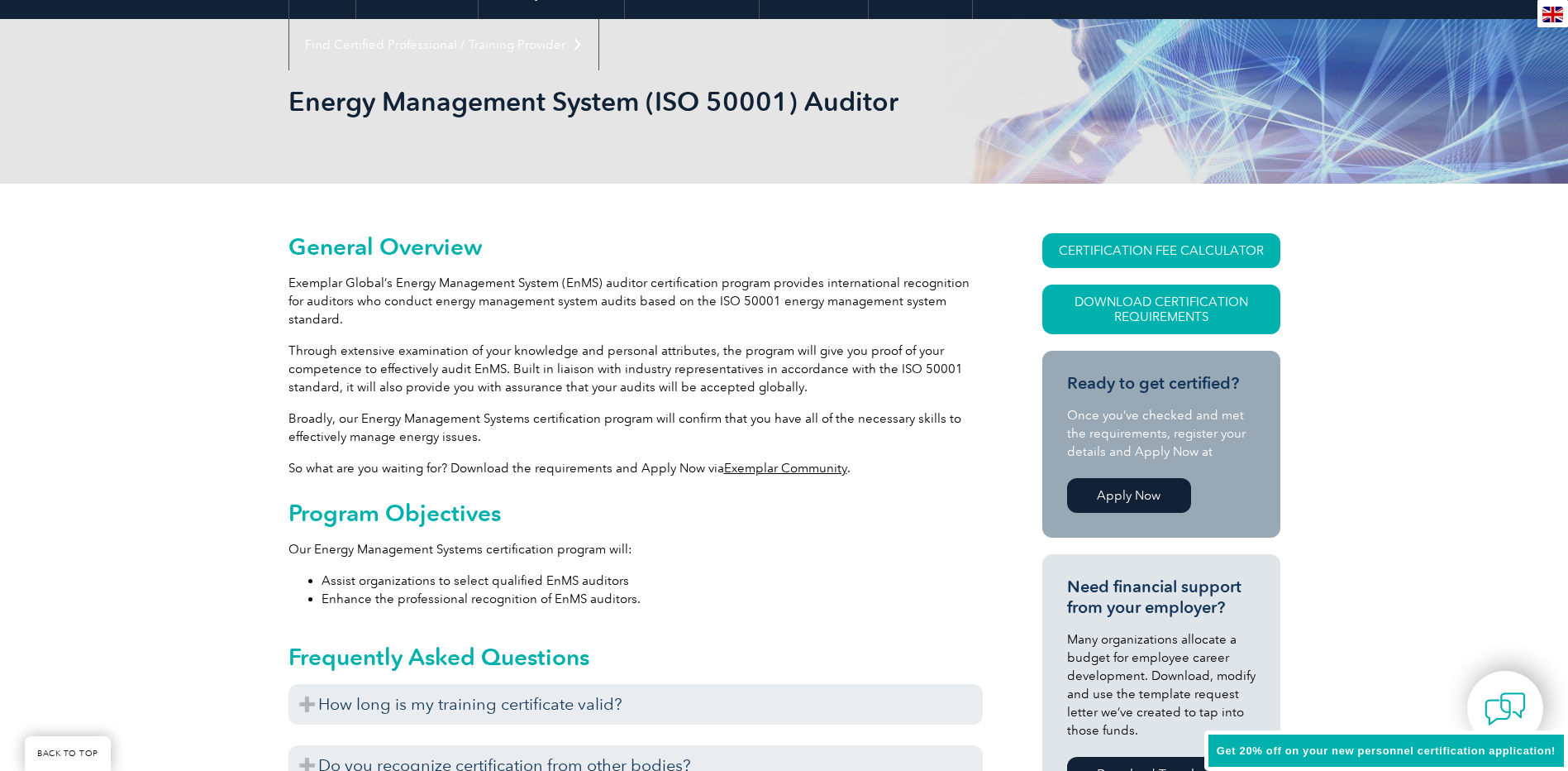
scroll to position [183, 0]
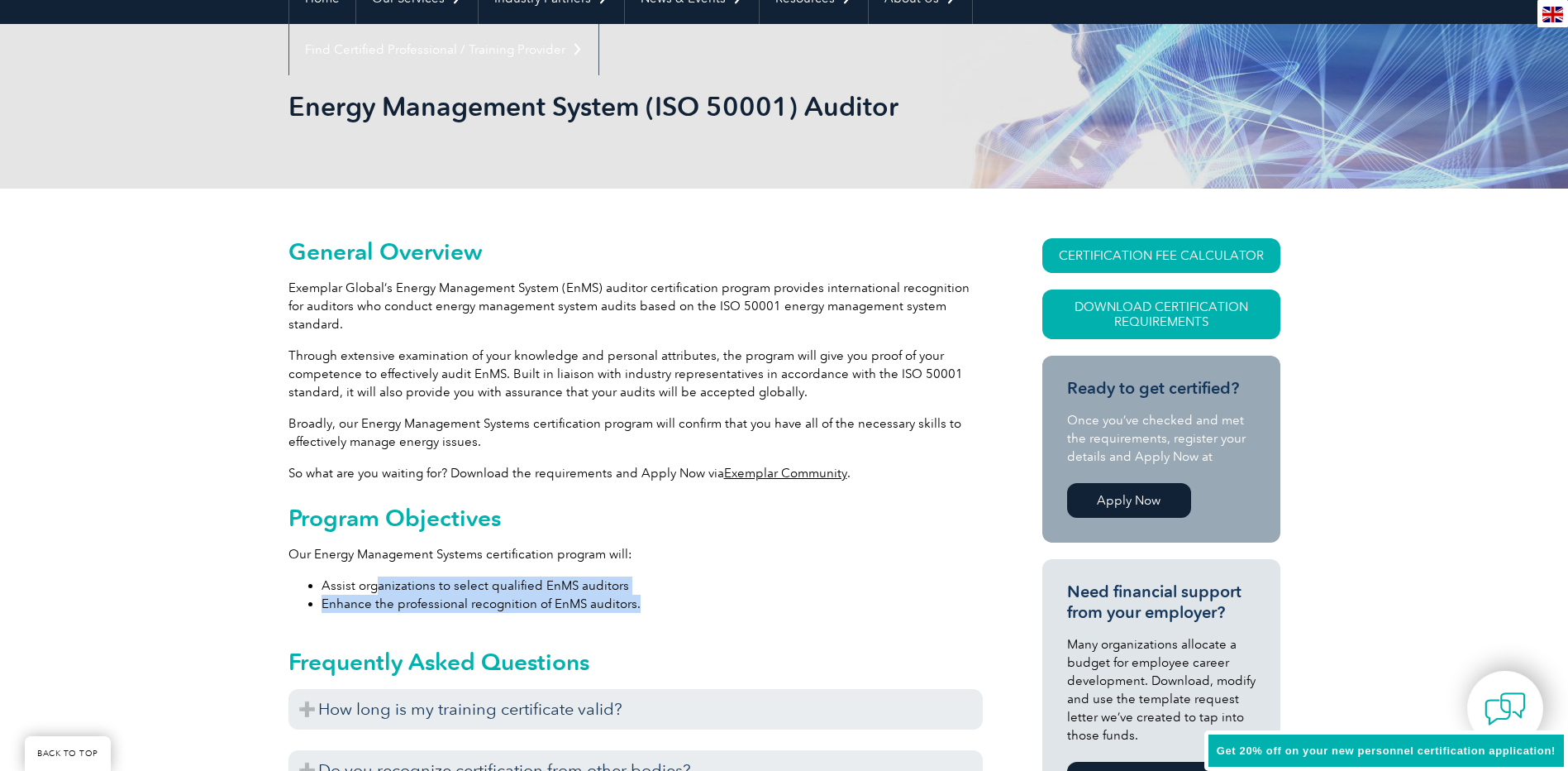
drag, startPoint x: 378, startPoint y: 567, endPoint x: 636, endPoint y: 590, distance: 259.0
click at [636, 590] on ul "Assist organizations to select qualified EnMS auditors Enhance the professional…" at bounding box center [636, 594] width 694 height 36
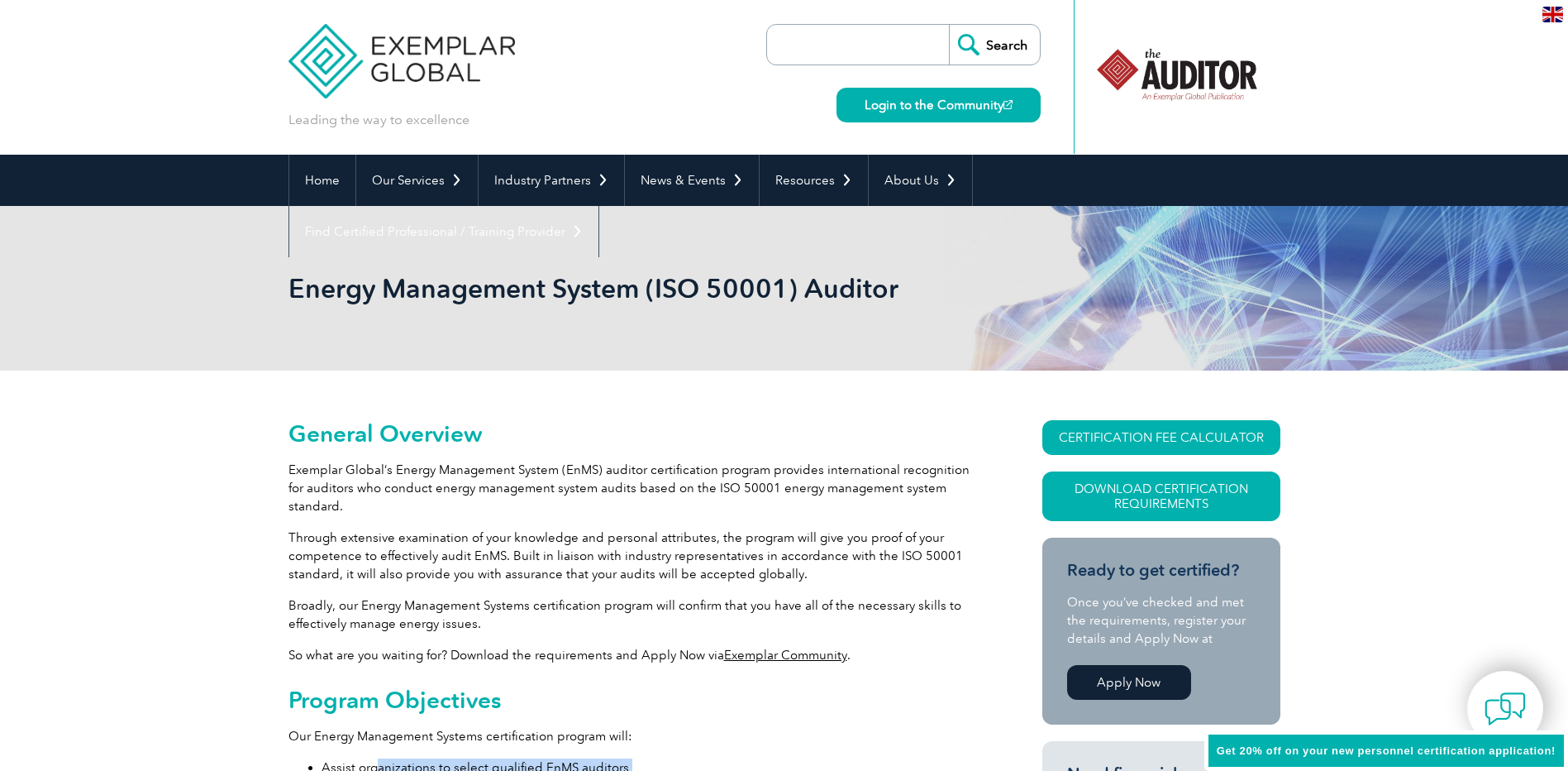
scroll to position [0, 0]
